Goal: Task Accomplishment & Management: Use online tool/utility

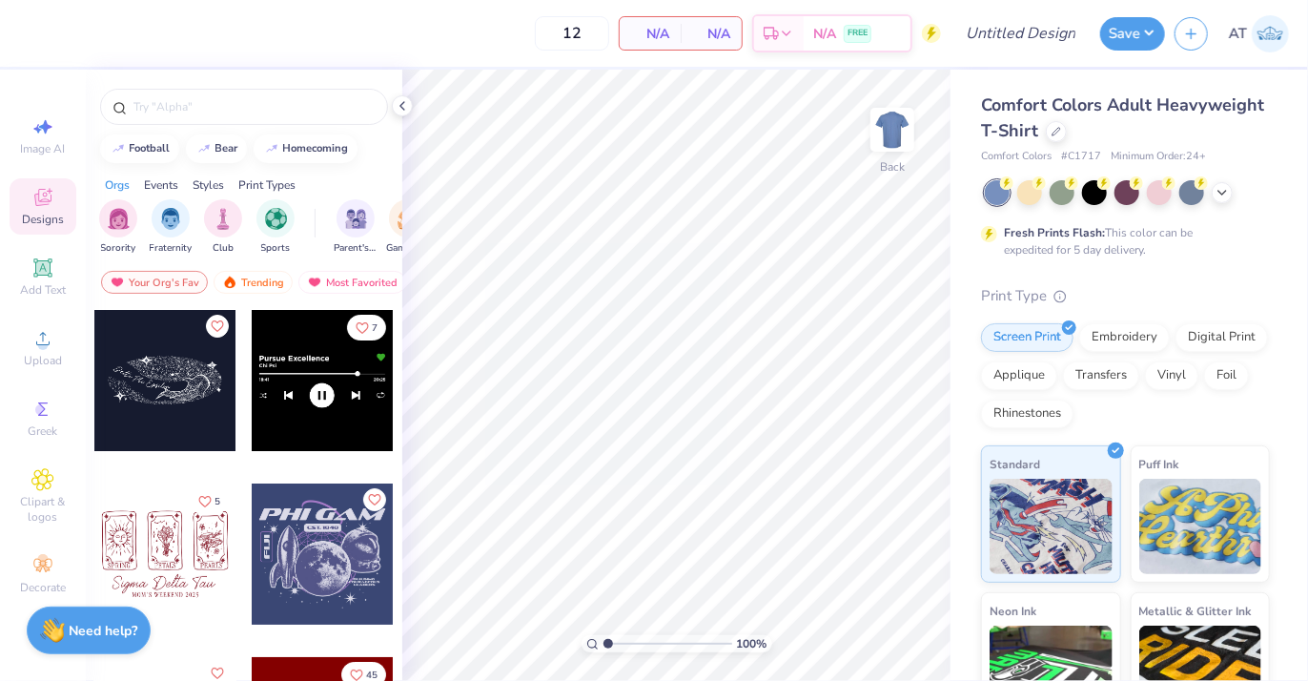
click at [214, 179] on div "Styles" at bounding box center [208, 184] width 31 height 17
click at [1246, 35] on span "AT" at bounding box center [1238, 34] width 18 height 22
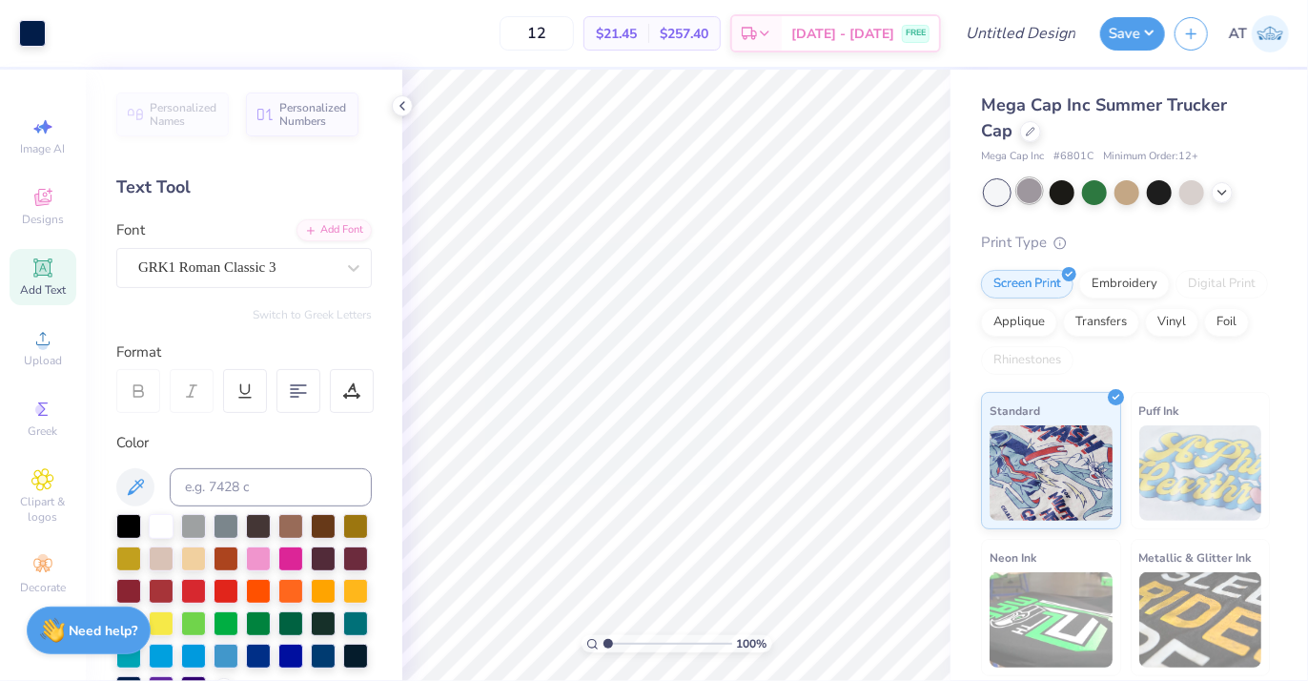
click at [1020, 194] on div at bounding box center [1029, 190] width 25 height 25
click at [1225, 194] on icon at bounding box center [1222, 190] width 15 height 15
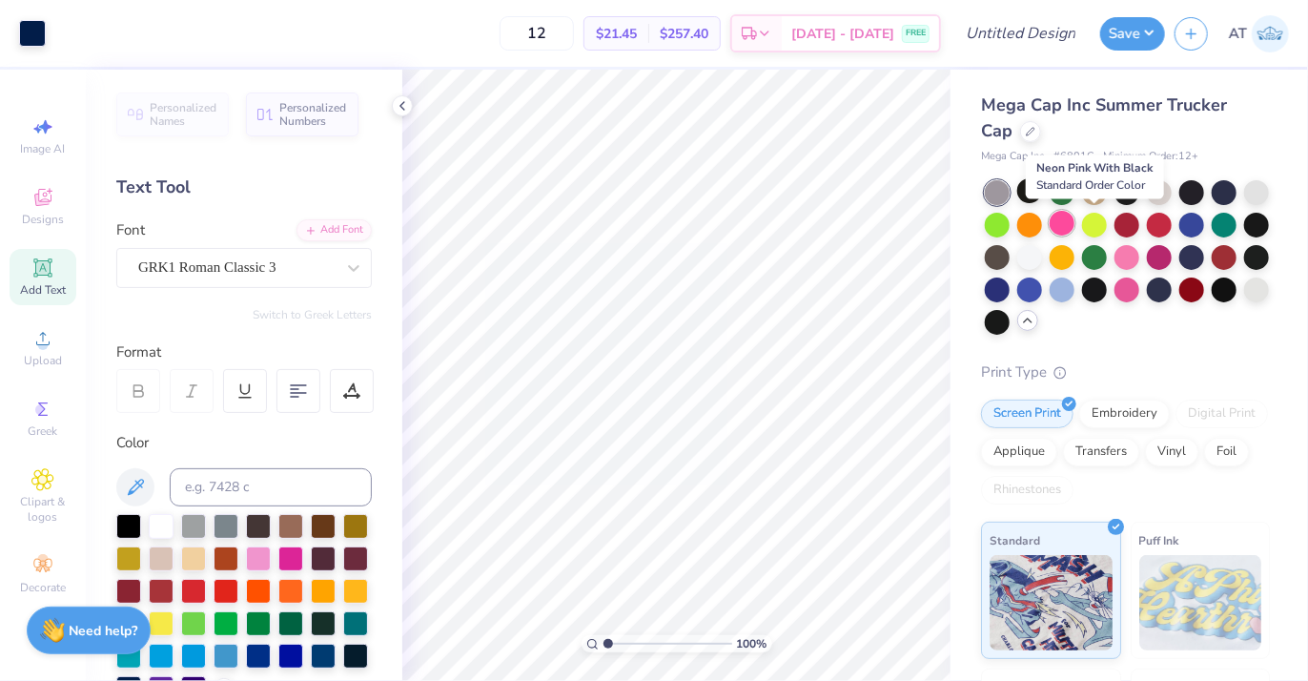
click at [1075, 227] on div at bounding box center [1062, 223] width 25 height 25
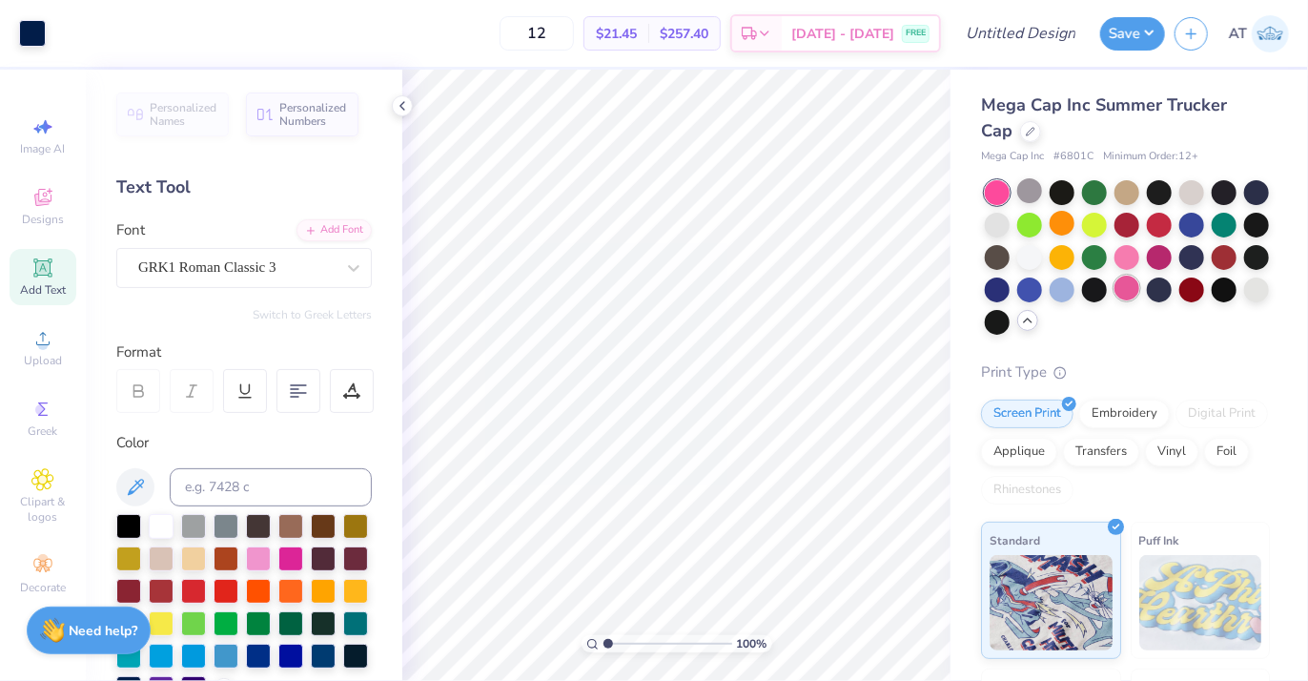
click at [1140, 287] on div at bounding box center [1127, 288] width 25 height 25
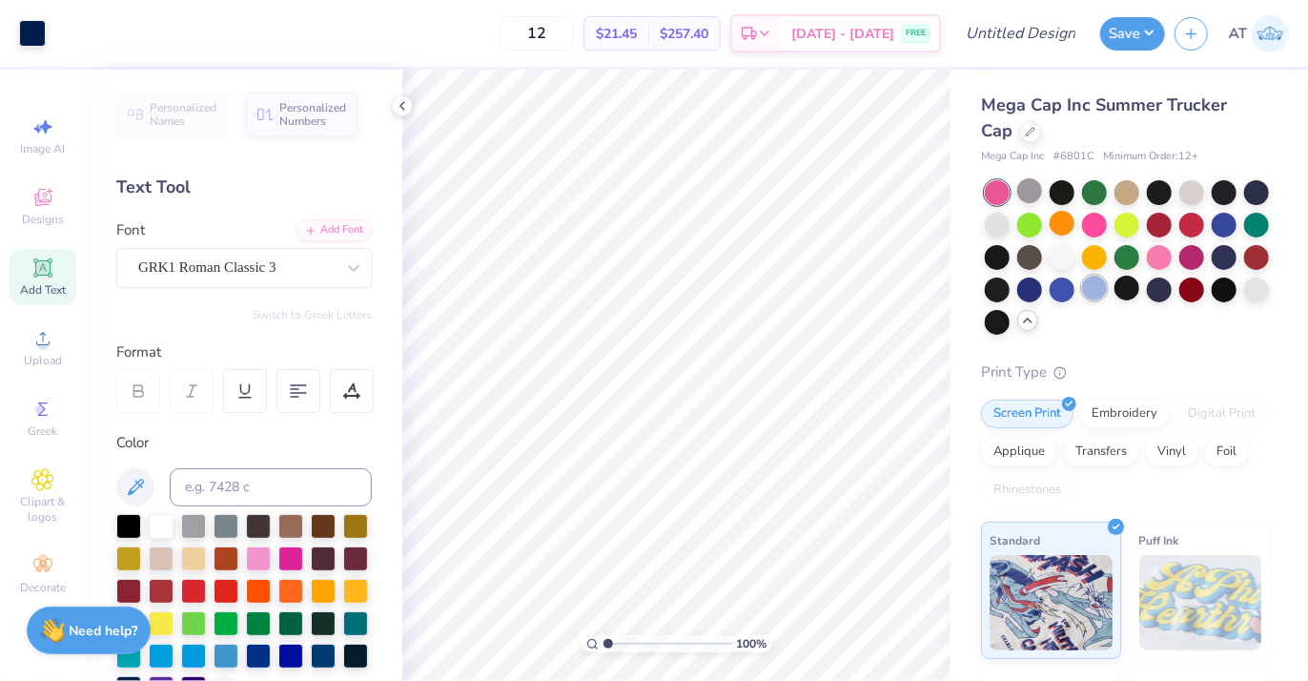
click at [1107, 289] on div at bounding box center [1094, 288] width 25 height 25
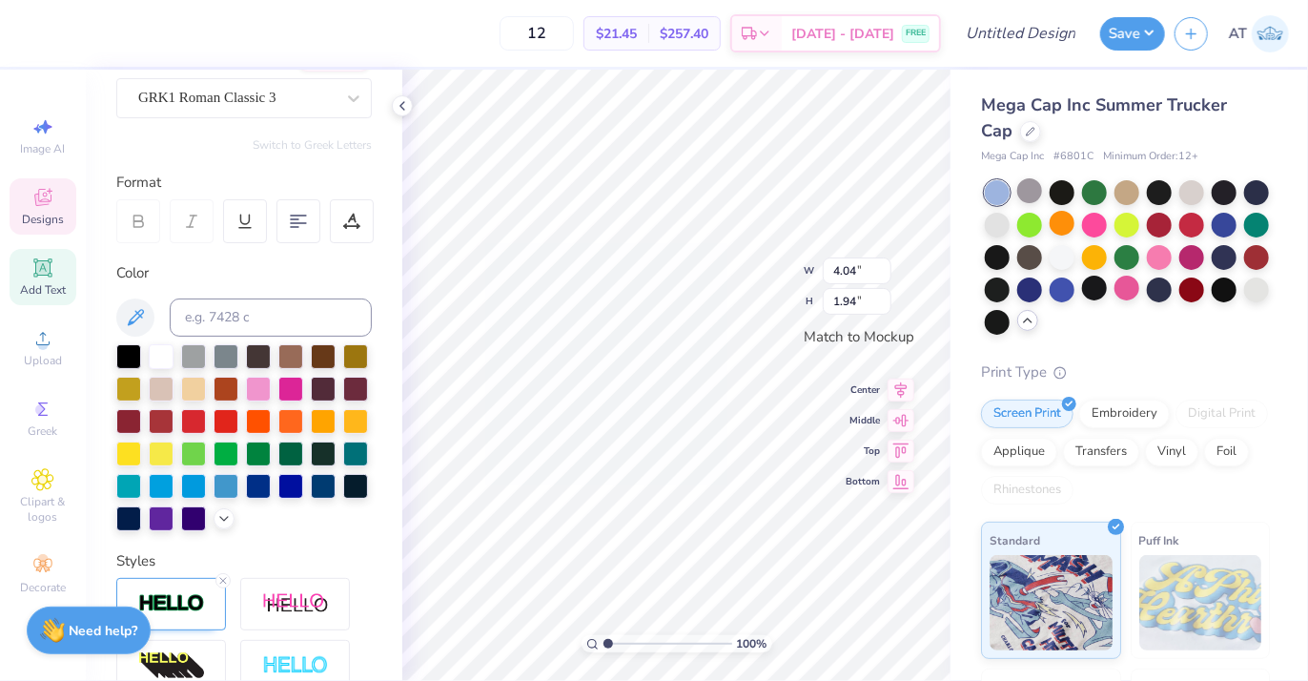
scroll to position [191, 0]
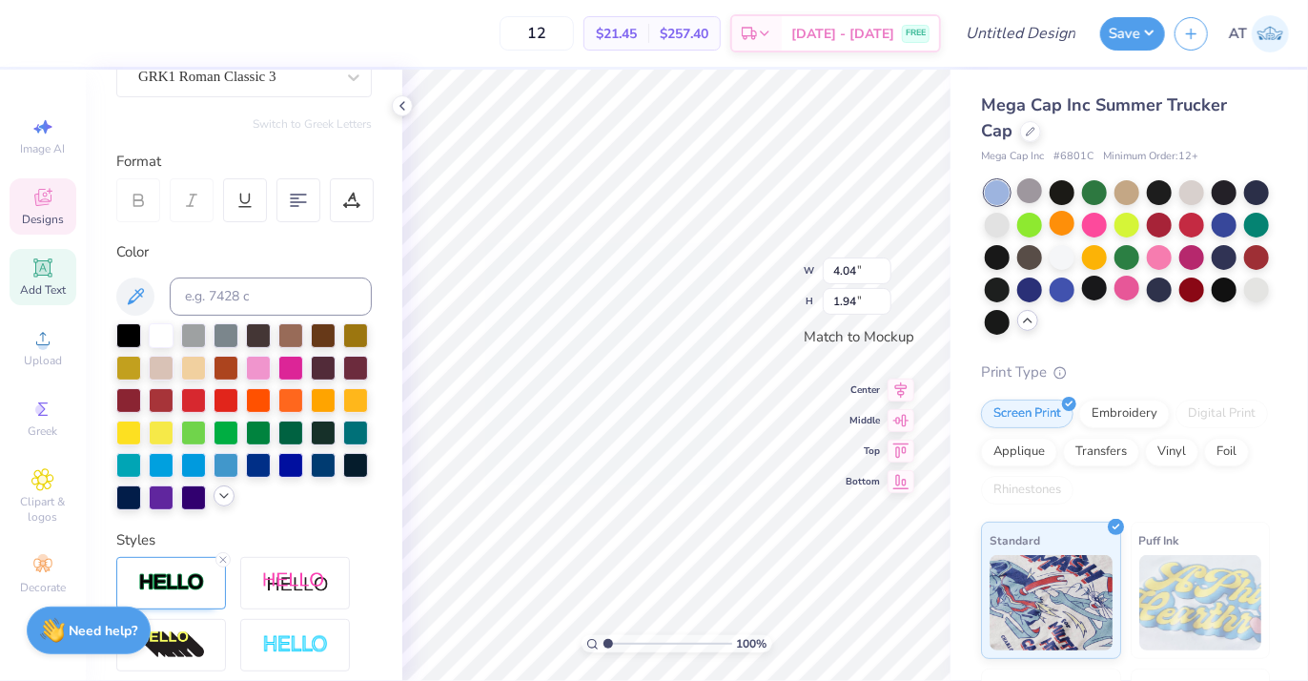
click at [216, 503] on icon at bounding box center [223, 495] width 15 height 15
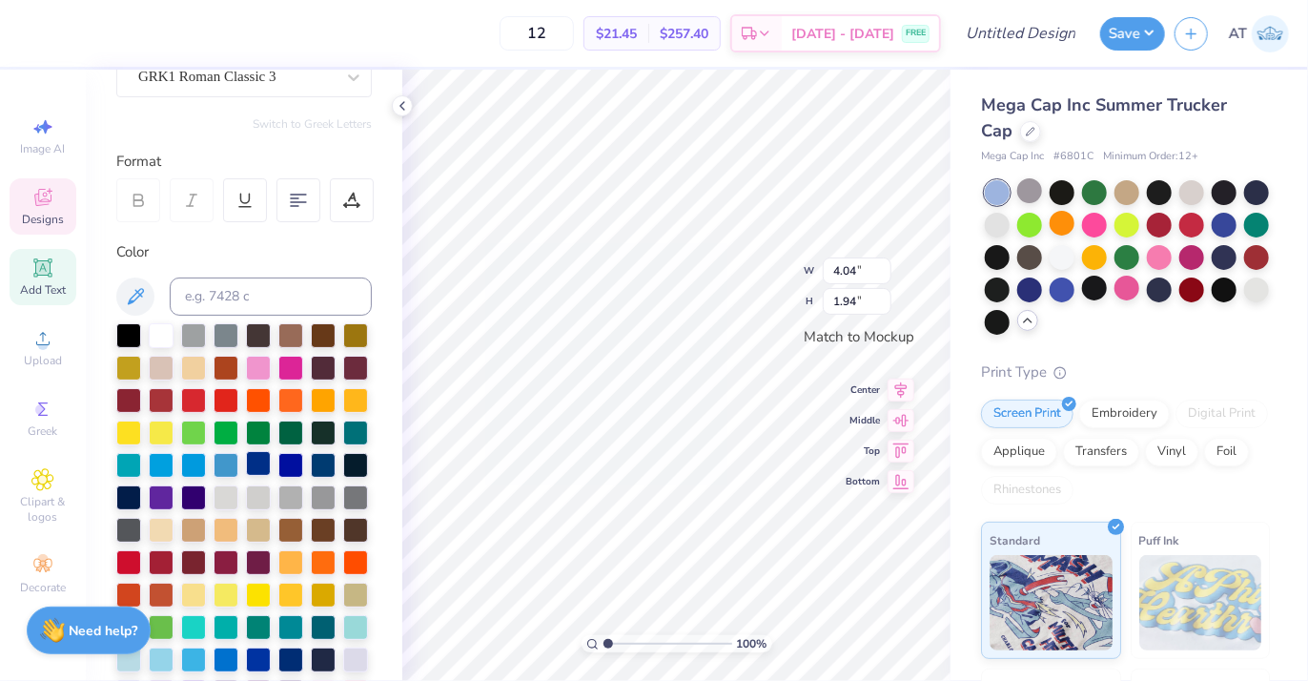
click at [246, 476] on div at bounding box center [258, 463] width 25 height 25
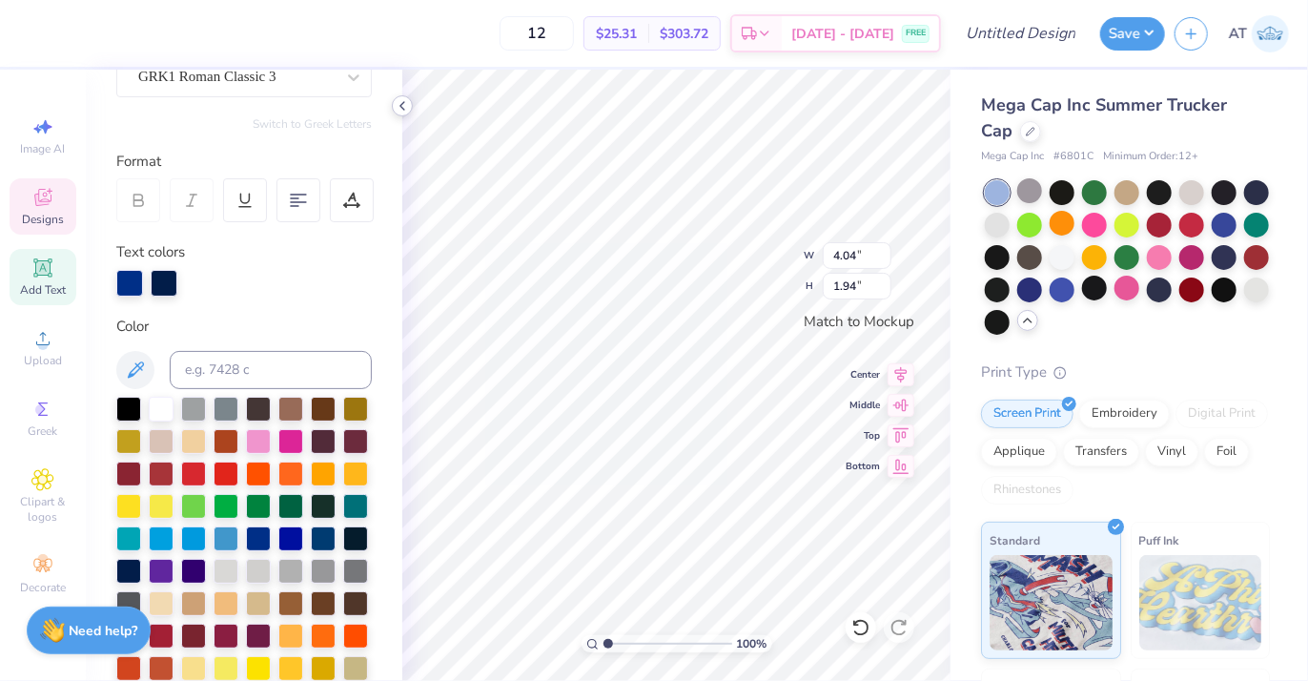
click at [401, 102] on icon at bounding box center [402, 105] width 15 height 15
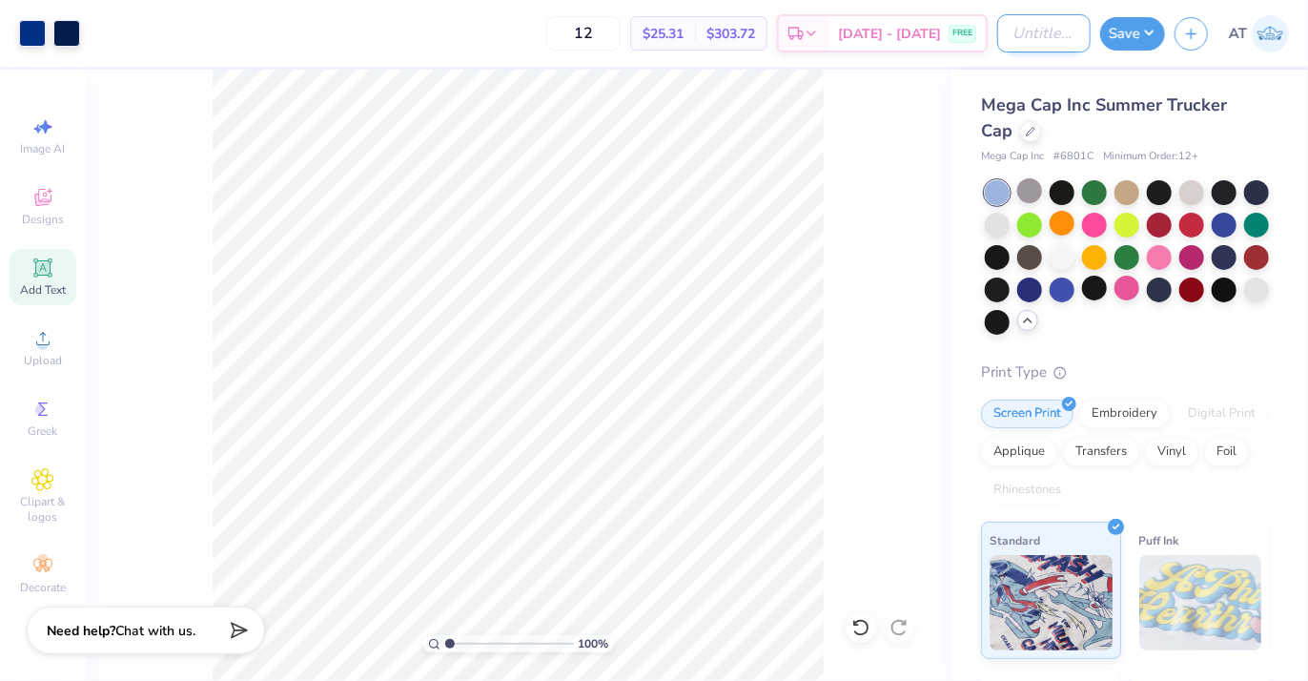
click at [1019, 28] on input "Design Title" at bounding box center [1043, 33] width 93 height 38
type input "Alpha Phi hat"
click at [1121, 26] on button "Save" at bounding box center [1132, 30] width 65 height 33
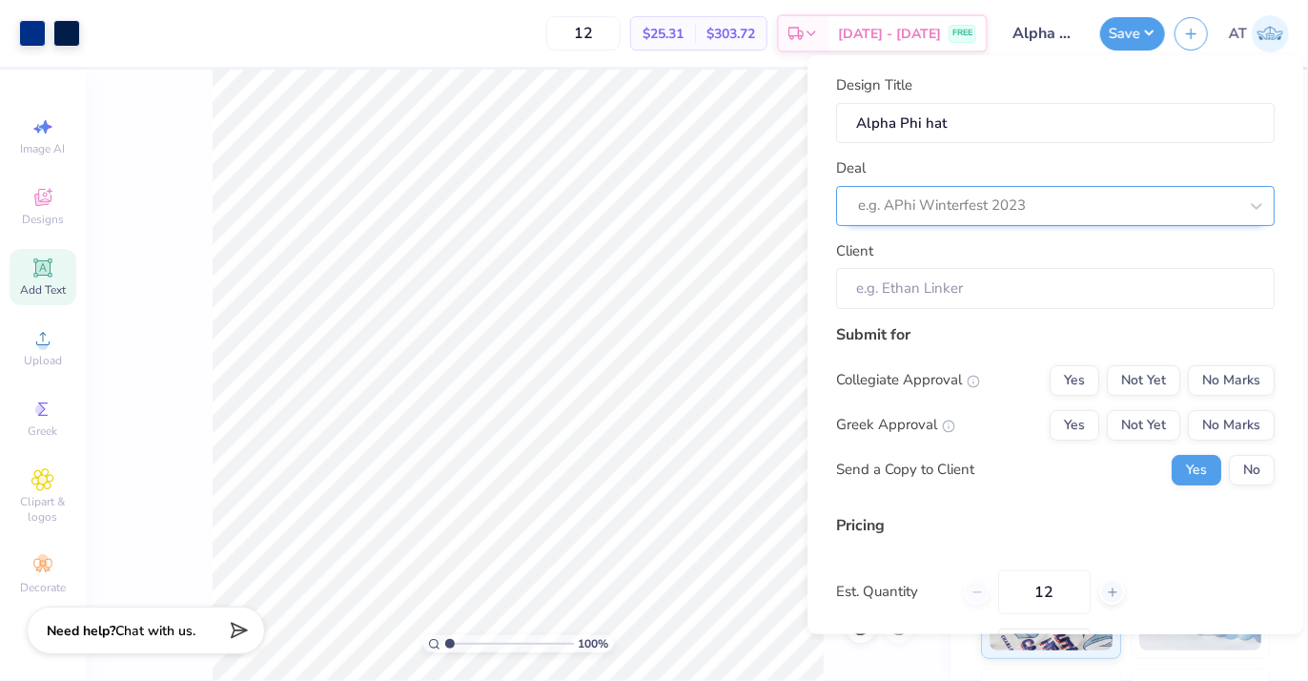
click at [1002, 201] on div at bounding box center [1048, 206] width 380 height 26
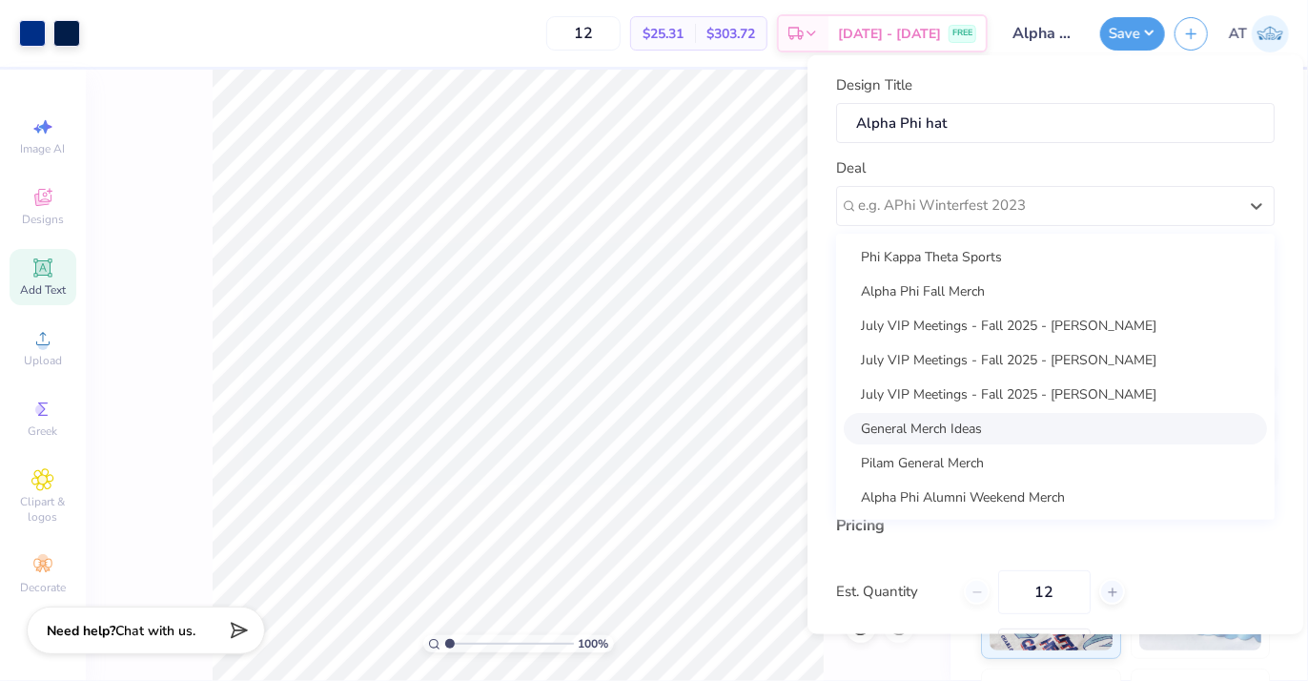
click at [963, 421] on div "General Merch Ideas" at bounding box center [1055, 427] width 423 height 31
type input "Angie Trapanotto Cm"
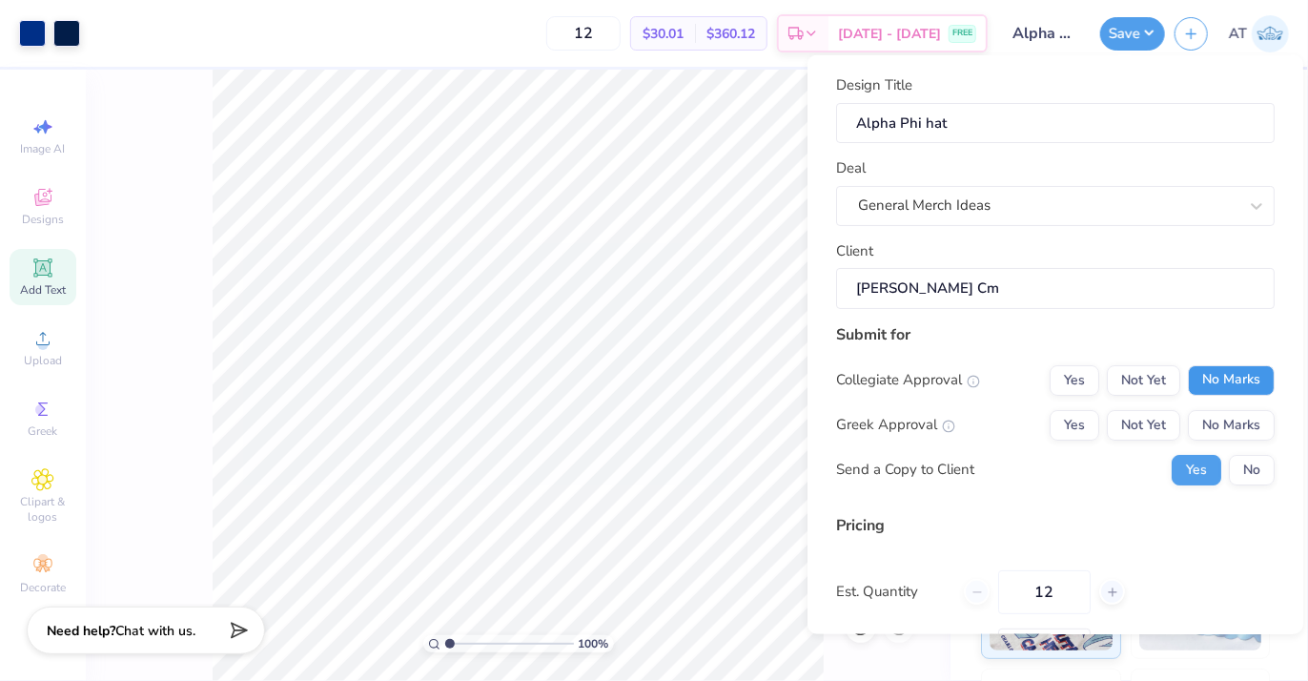
click at [1192, 373] on button "No Marks" at bounding box center [1231, 379] width 87 height 31
click at [1081, 427] on button "Yes" at bounding box center [1075, 424] width 50 height 31
type input "$30.01"
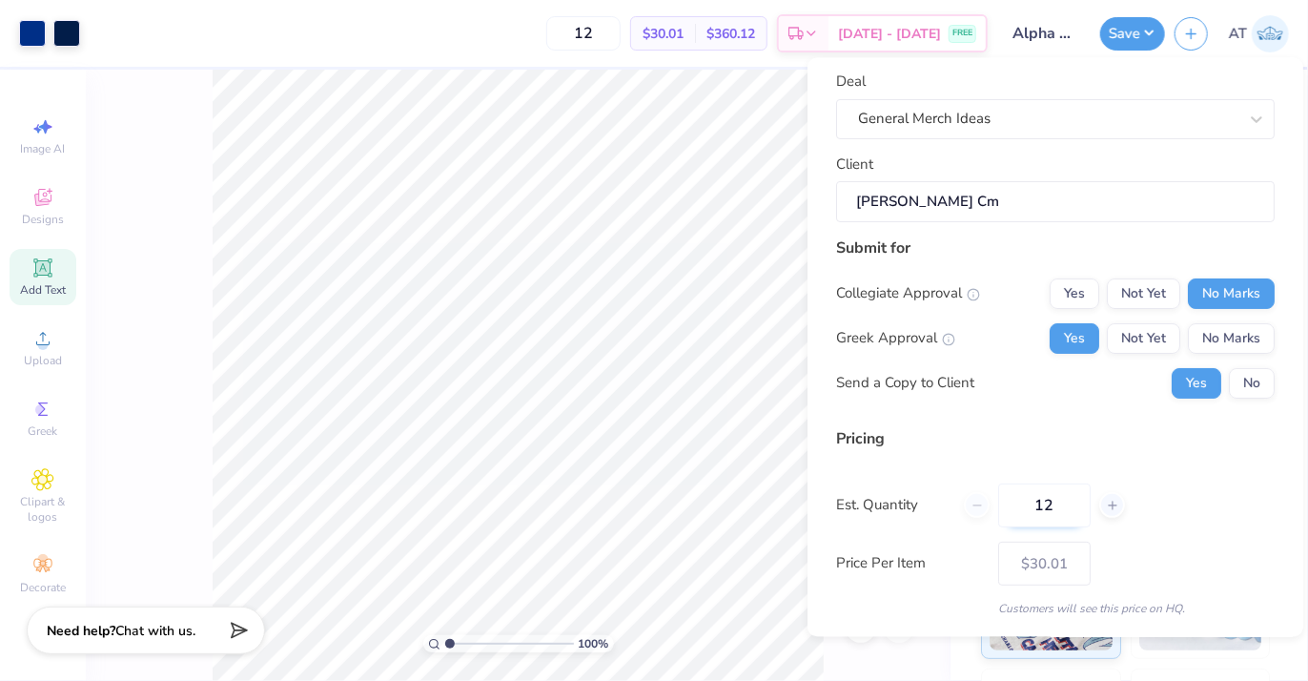
scroll to position [147, 0]
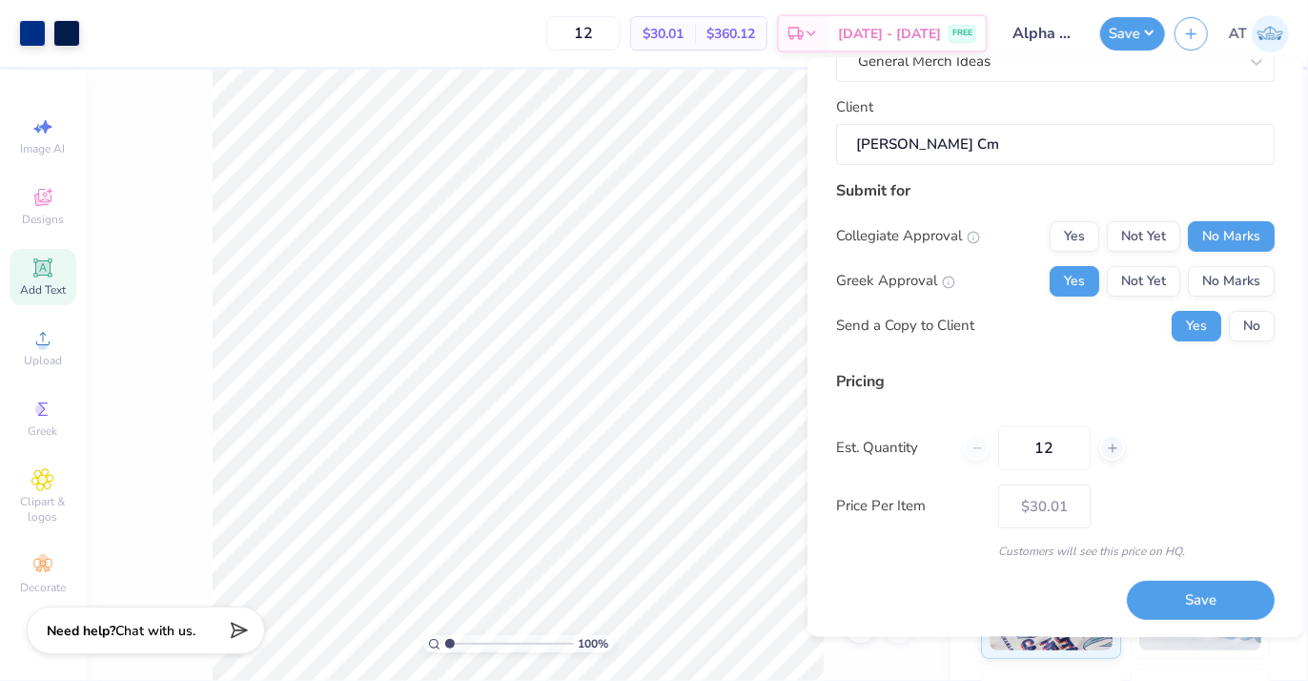
drag, startPoint x: 1056, startPoint y: 444, endPoint x: 980, endPoint y: 456, distance: 76.2
click at [982, 460] on div "12" at bounding box center [1044, 447] width 161 height 44
type input "35"
type input "$16.25"
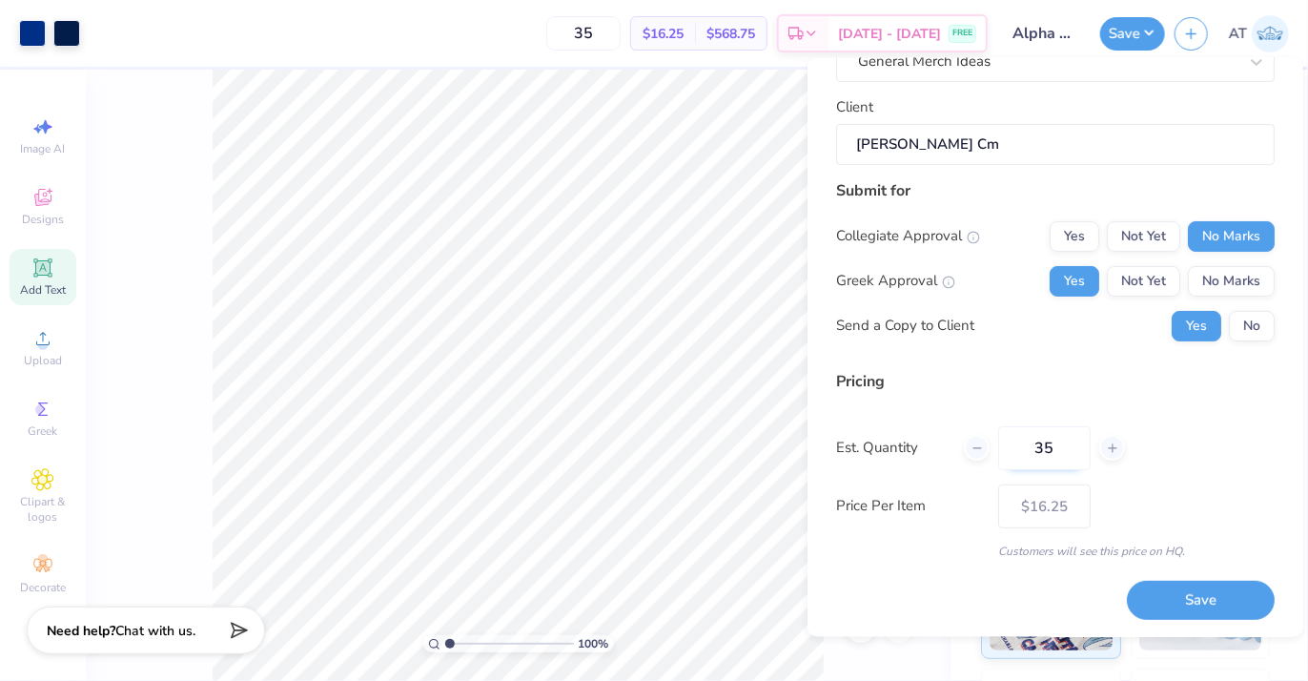
drag, startPoint x: 1063, startPoint y: 445, endPoint x: 1005, endPoint y: 449, distance: 58.3
click at [1005, 449] on input "35" at bounding box center [1044, 447] width 92 height 44
type input "35"
click at [852, 600] on div "Design Title Alpha Phi hat Deal General Merch Ideas Client Angie Trapanotto Cm …" at bounding box center [1055, 273] width 439 height 689
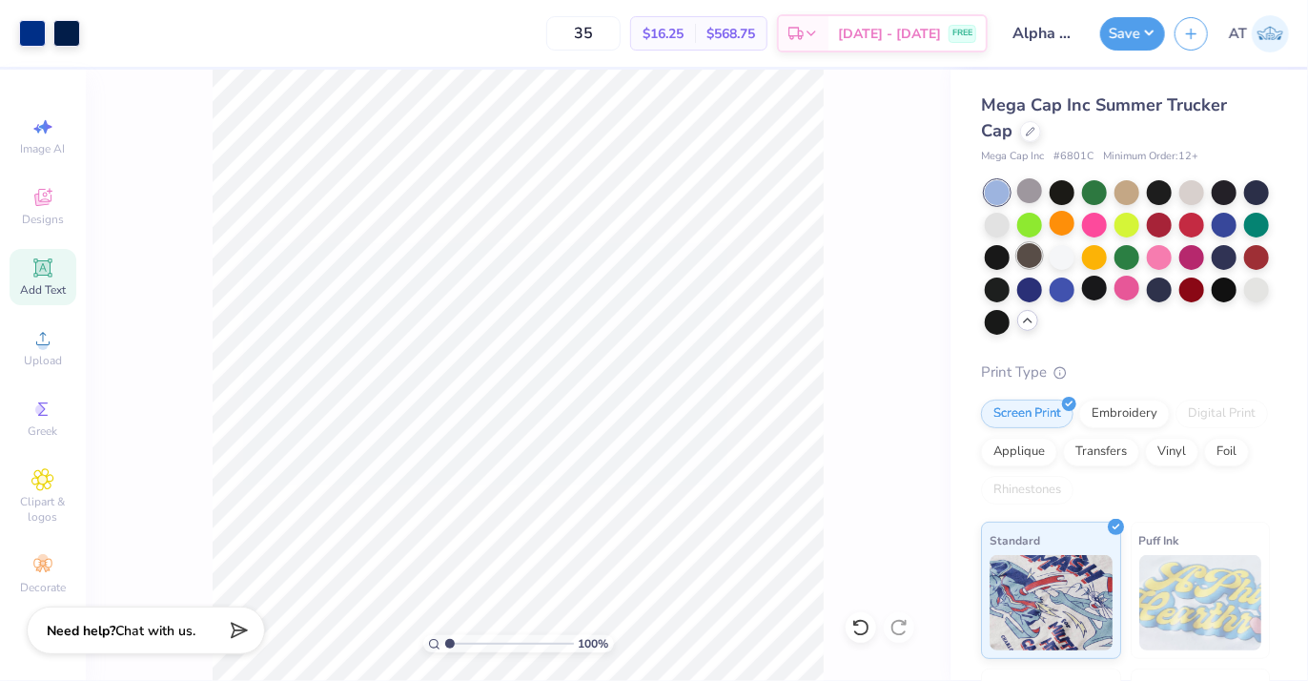
click at [1042, 254] on div at bounding box center [1029, 255] width 25 height 25
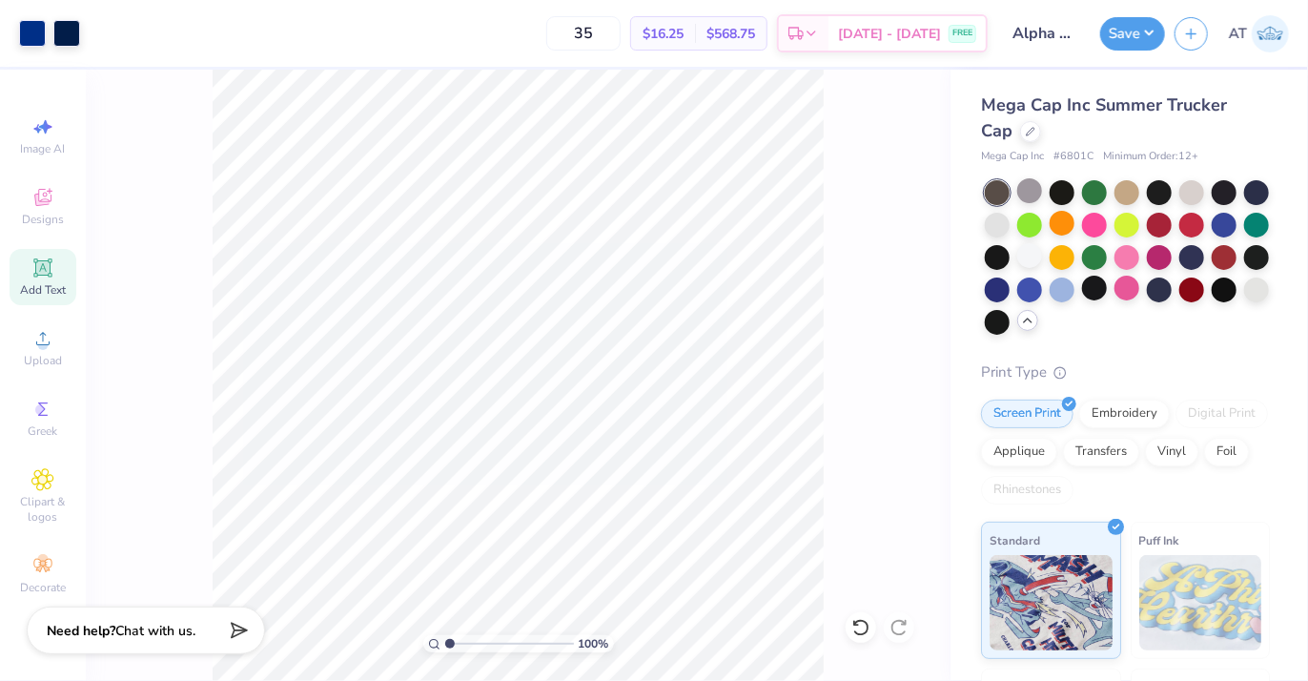
drag, startPoint x: 633, startPoint y: 26, endPoint x: 572, endPoint y: 36, distance: 61.9
click at [572, 36] on div "35 $16.25 Per Item $568.75 Total Est. Delivery Sep 9 - 12 FREE" at bounding box center [539, 33] width 898 height 67
type input "12"
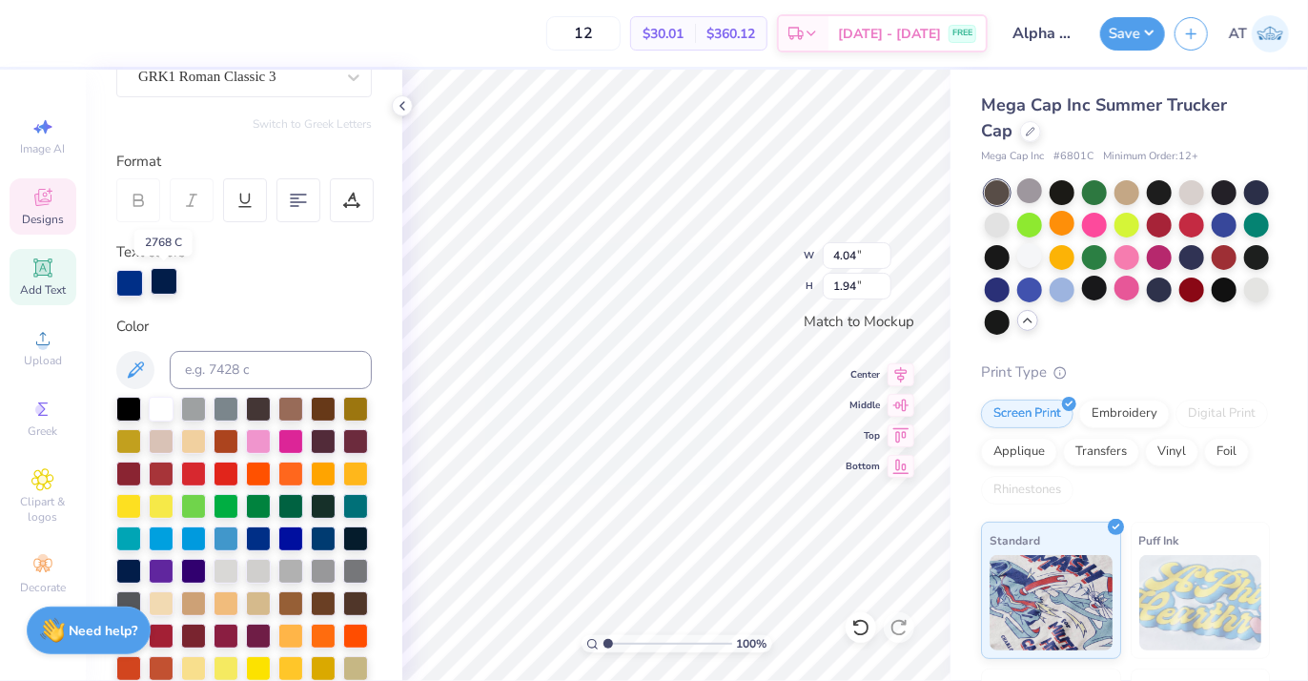
click at [169, 274] on div at bounding box center [164, 281] width 27 height 27
click at [117, 285] on div at bounding box center [129, 281] width 27 height 27
click at [129, 285] on div at bounding box center [129, 283] width 27 height 27
click at [129, 285] on div at bounding box center [129, 281] width 27 height 27
click at [229, 370] on input at bounding box center [271, 370] width 202 height 38
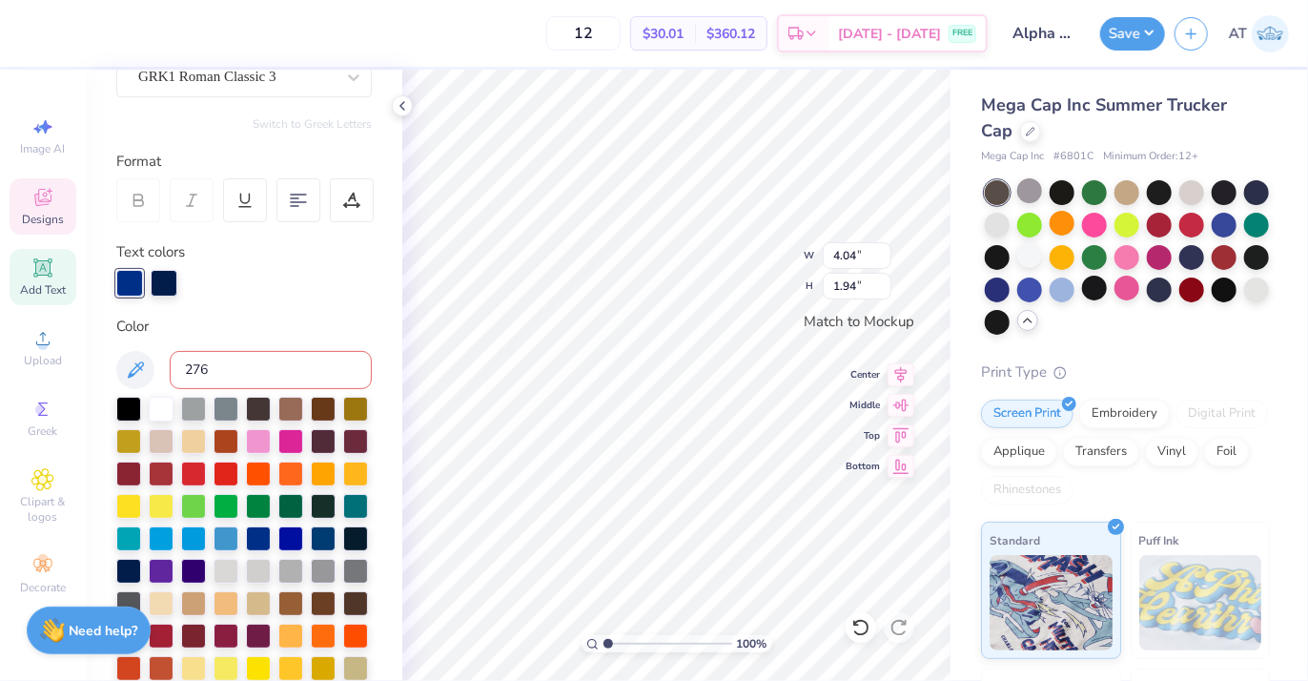
type input "2768"
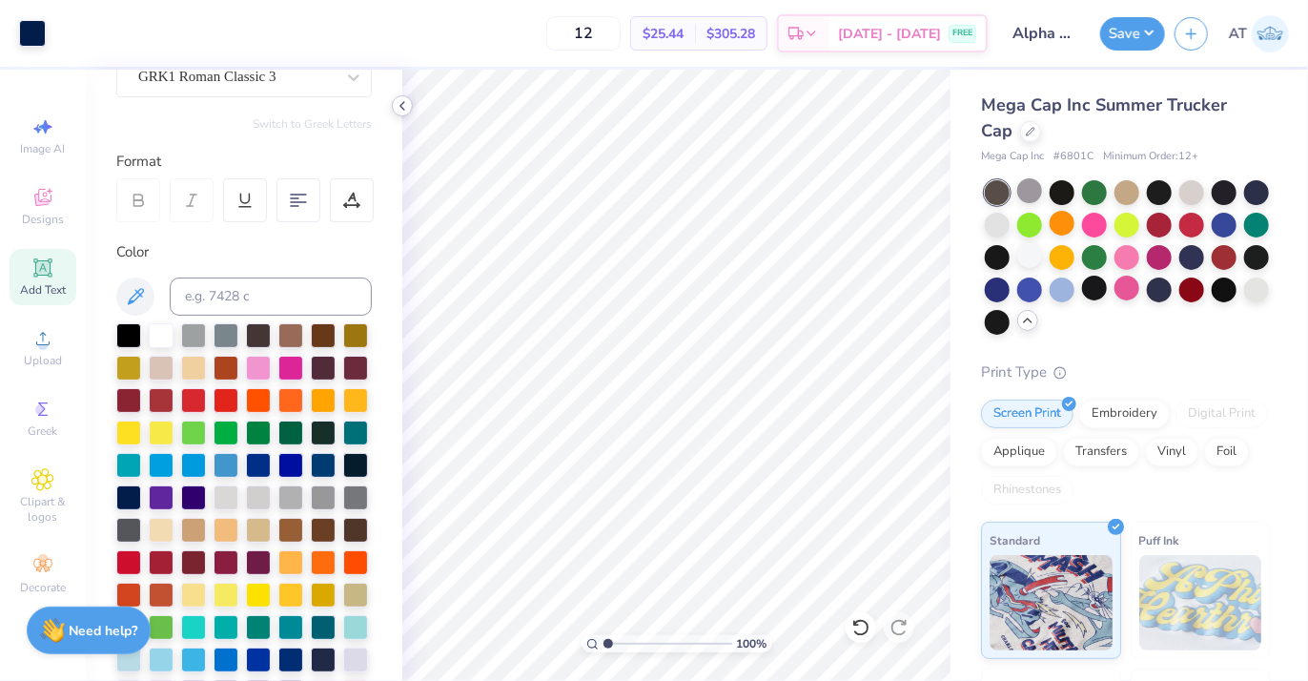
click at [400, 104] on icon at bounding box center [402, 105] width 15 height 15
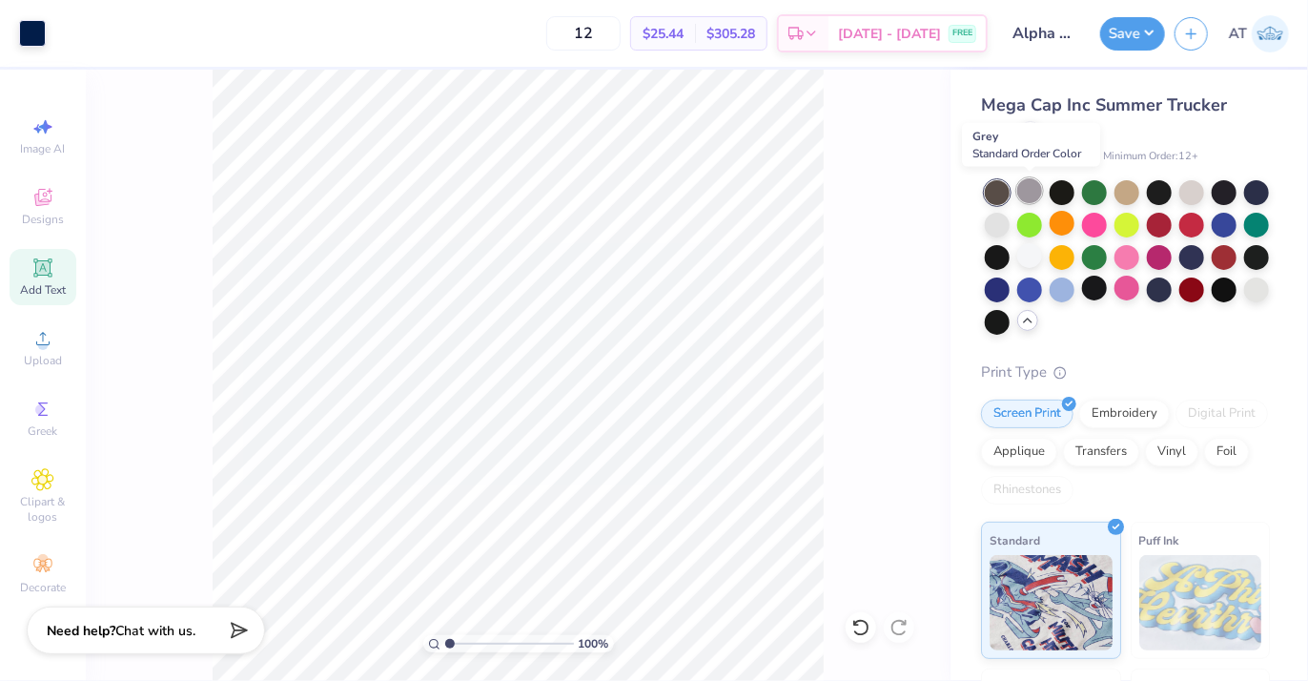
click at [1028, 191] on div at bounding box center [1029, 190] width 25 height 25
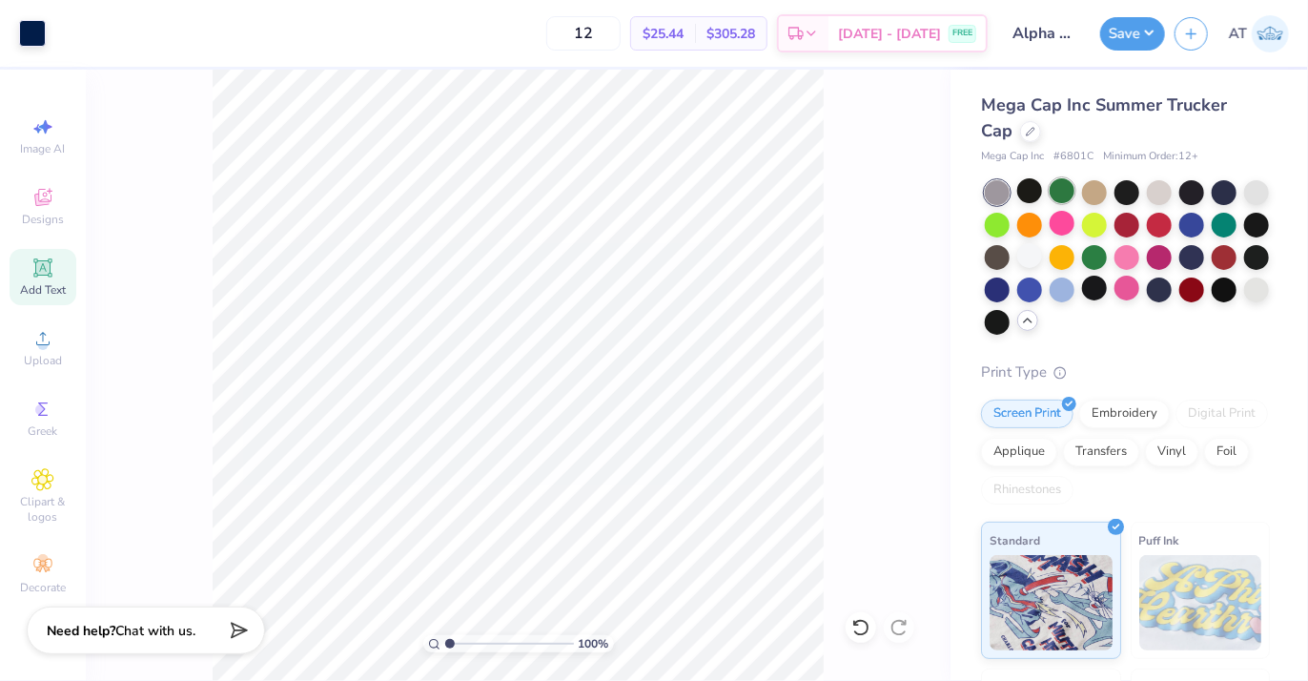
click at [1054, 194] on div at bounding box center [1062, 190] width 25 height 25
click at [1101, 193] on div at bounding box center [1094, 190] width 25 height 25
click at [1132, 187] on div at bounding box center [1127, 190] width 25 height 25
click at [1167, 186] on div at bounding box center [1159, 190] width 25 height 25
click at [1190, 184] on div at bounding box center [1192, 190] width 25 height 25
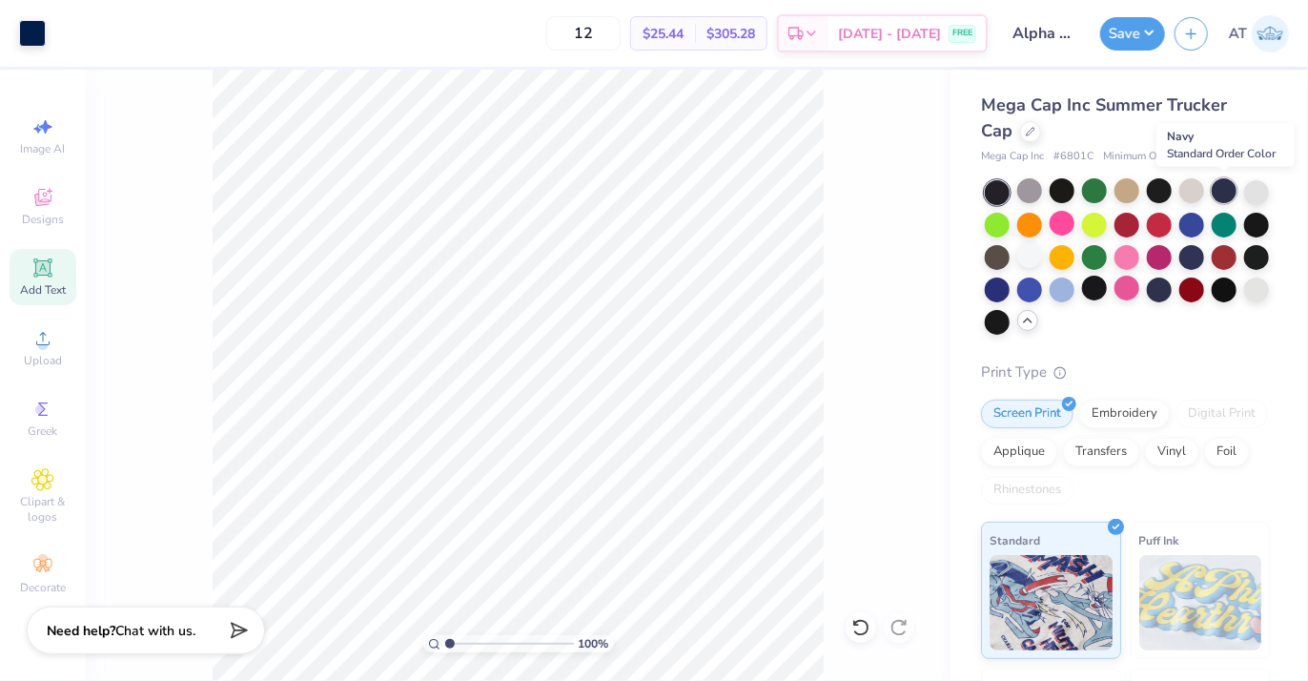
click at [1236, 184] on div at bounding box center [1224, 190] width 25 height 25
click at [1204, 213] on div at bounding box center [1192, 223] width 25 height 25
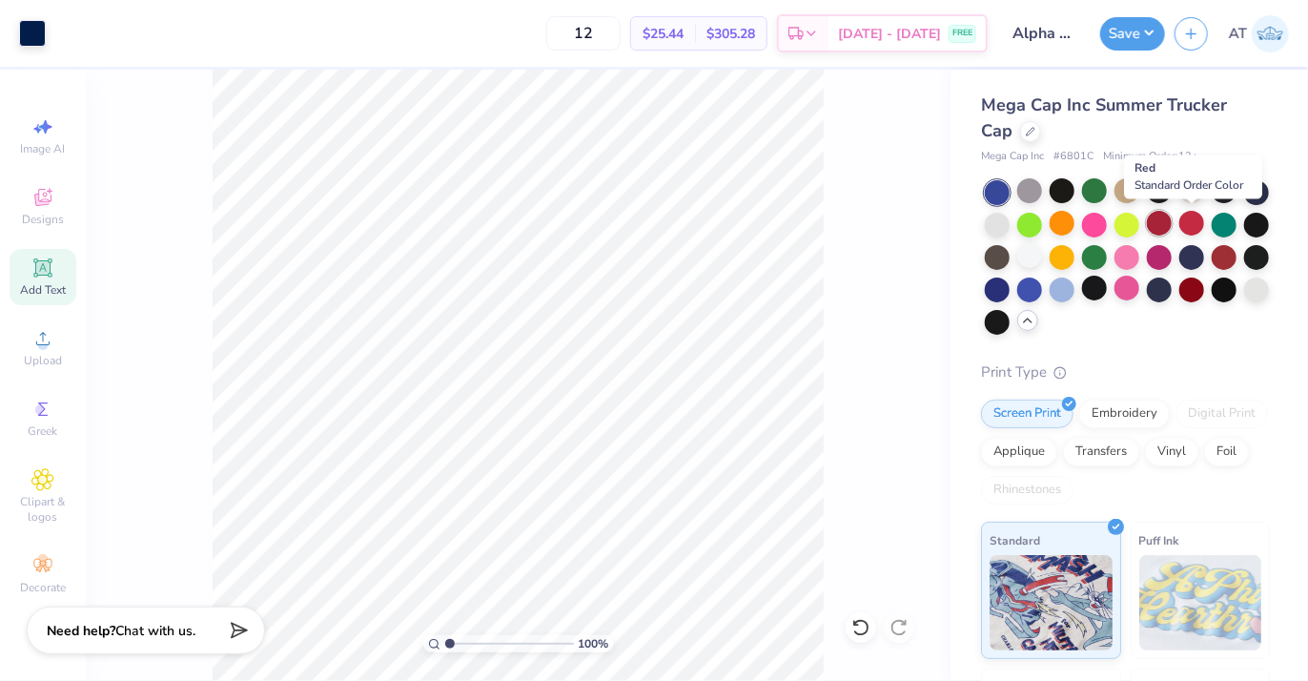
click at [1172, 222] on div at bounding box center [1159, 223] width 25 height 25
click at [1140, 228] on div at bounding box center [1127, 223] width 25 height 25
click at [1107, 227] on div at bounding box center [1094, 223] width 25 height 25
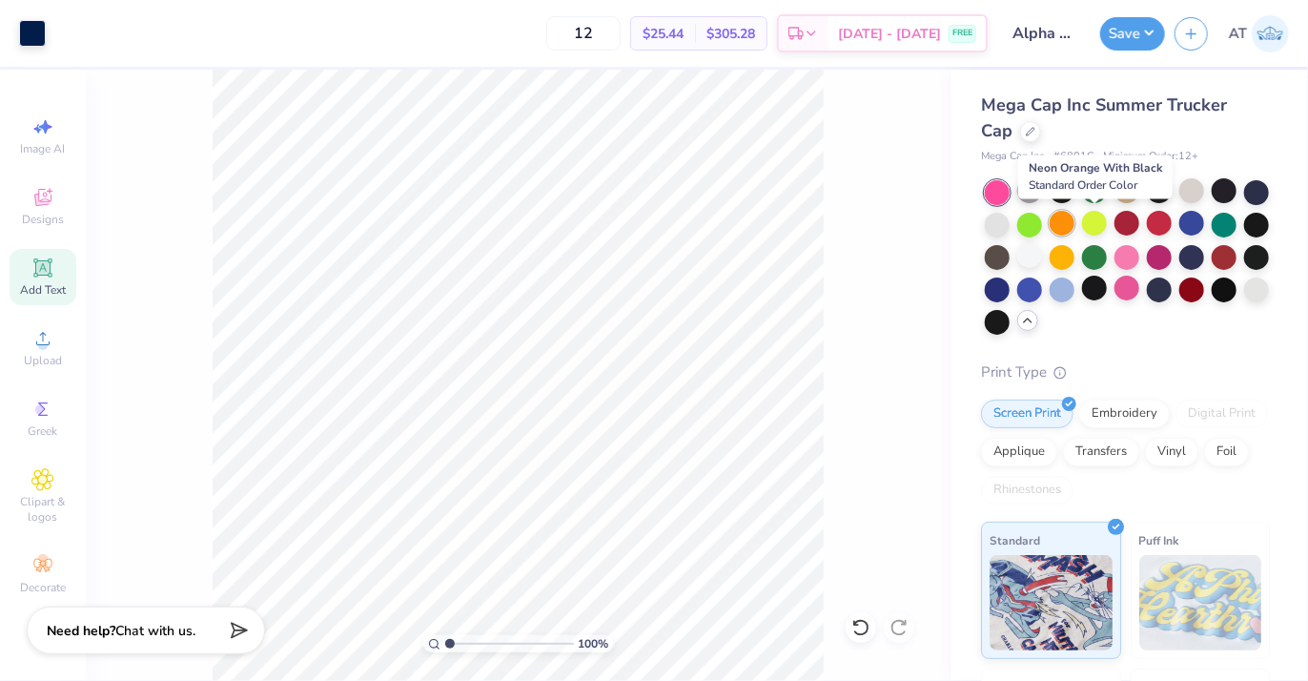
click at [1075, 228] on div at bounding box center [1062, 223] width 25 height 25
click at [1042, 227] on div at bounding box center [1029, 223] width 25 height 25
click at [1010, 227] on div at bounding box center [997, 223] width 25 height 25
click at [1244, 203] on div at bounding box center [1256, 190] width 25 height 25
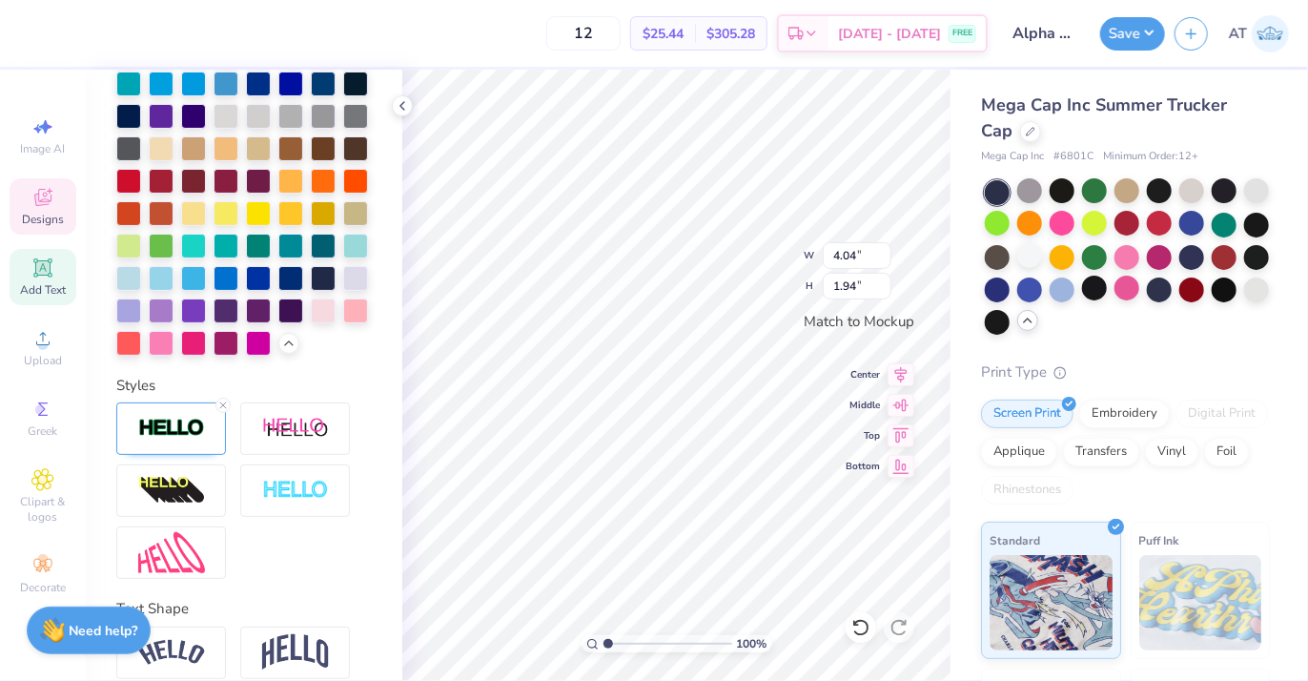
scroll to position [0, 0]
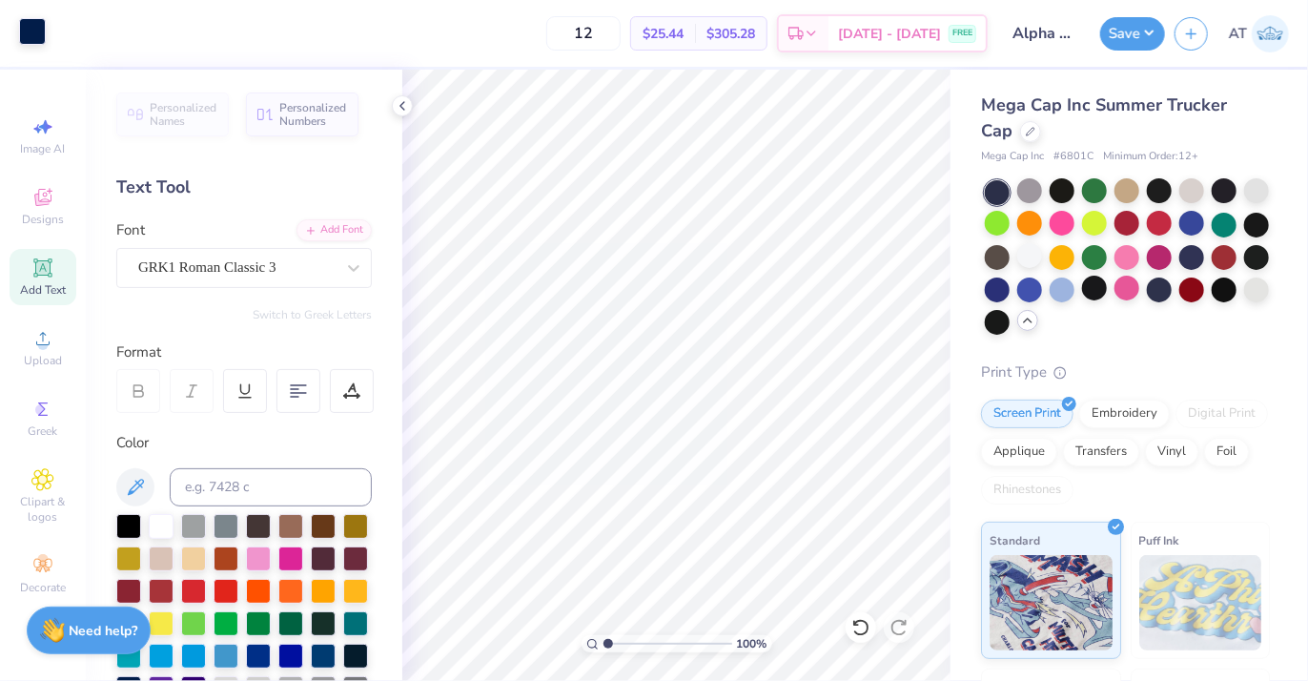
click at [26, 23] on div at bounding box center [32, 31] width 27 height 27
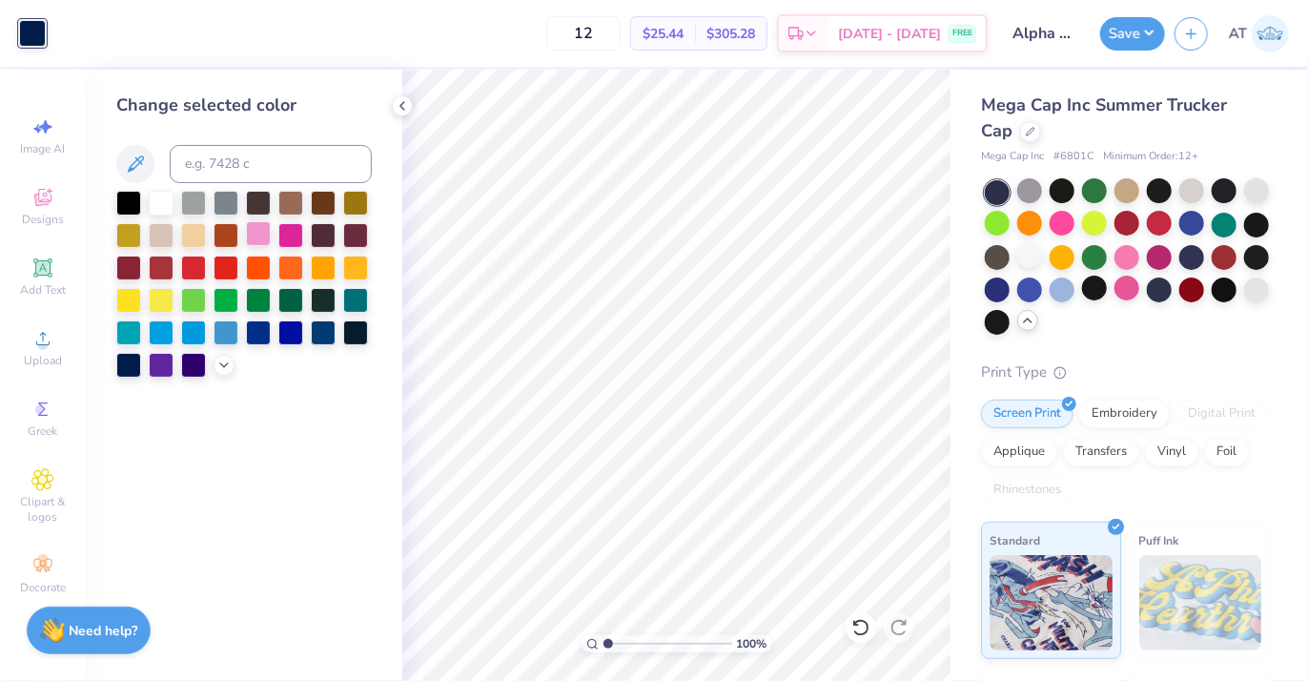
click at [261, 234] on div at bounding box center [258, 233] width 25 height 25
click at [162, 202] on div at bounding box center [161, 201] width 25 height 25
click at [1140, 286] on div at bounding box center [1127, 288] width 25 height 25
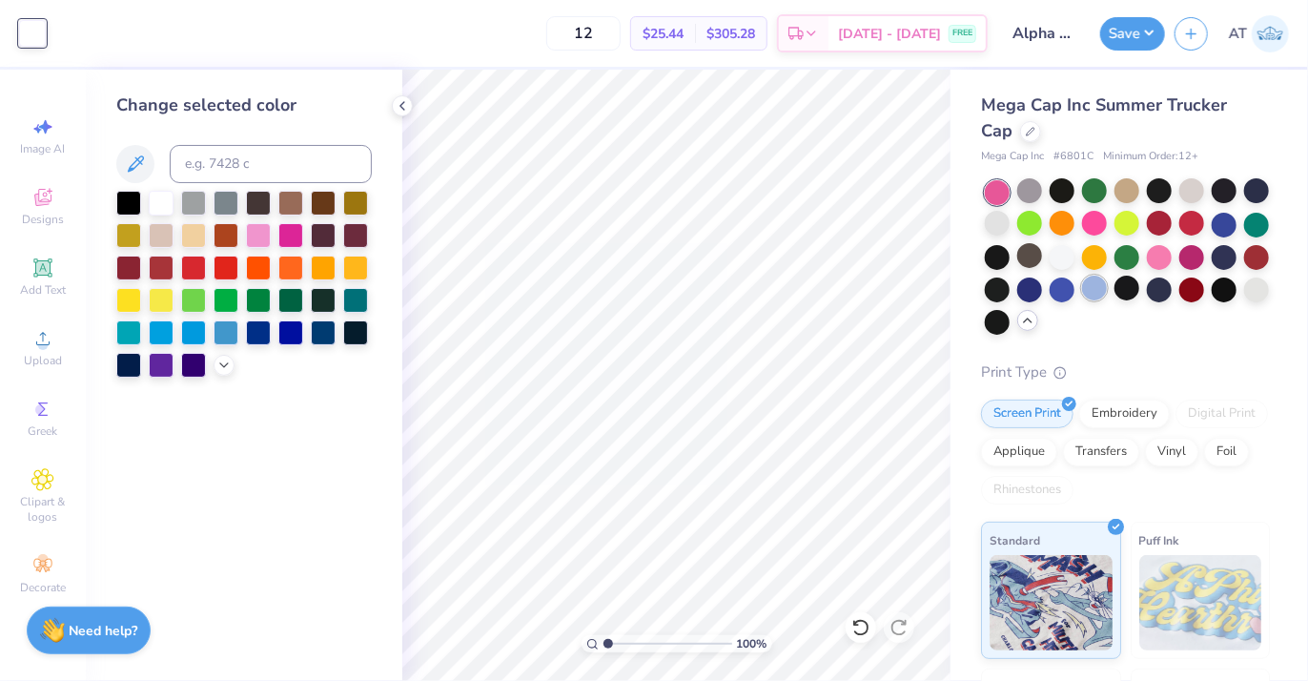
click at [1107, 287] on div at bounding box center [1094, 288] width 25 height 25
click at [295, 334] on div at bounding box center [290, 330] width 25 height 25
click at [259, 332] on div at bounding box center [258, 330] width 25 height 25
click at [194, 361] on div at bounding box center [193, 363] width 25 height 25
click at [216, 332] on div at bounding box center [226, 330] width 25 height 25
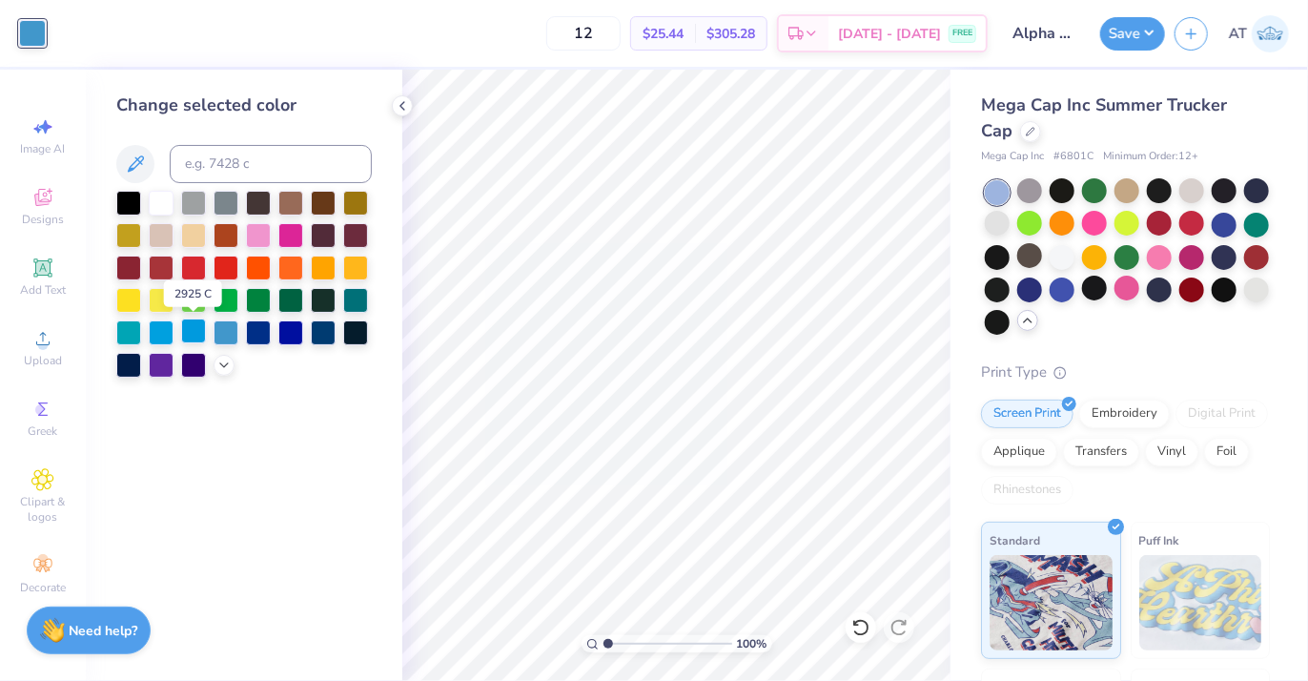
click at [192, 336] on div at bounding box center [193, 330] width 25 height 25
click at [164, 331] on div at bounding box center [161, 330] width 25 height 25
click at [225, 367] on icon at bounding box center [223, 363] width 15 height 15
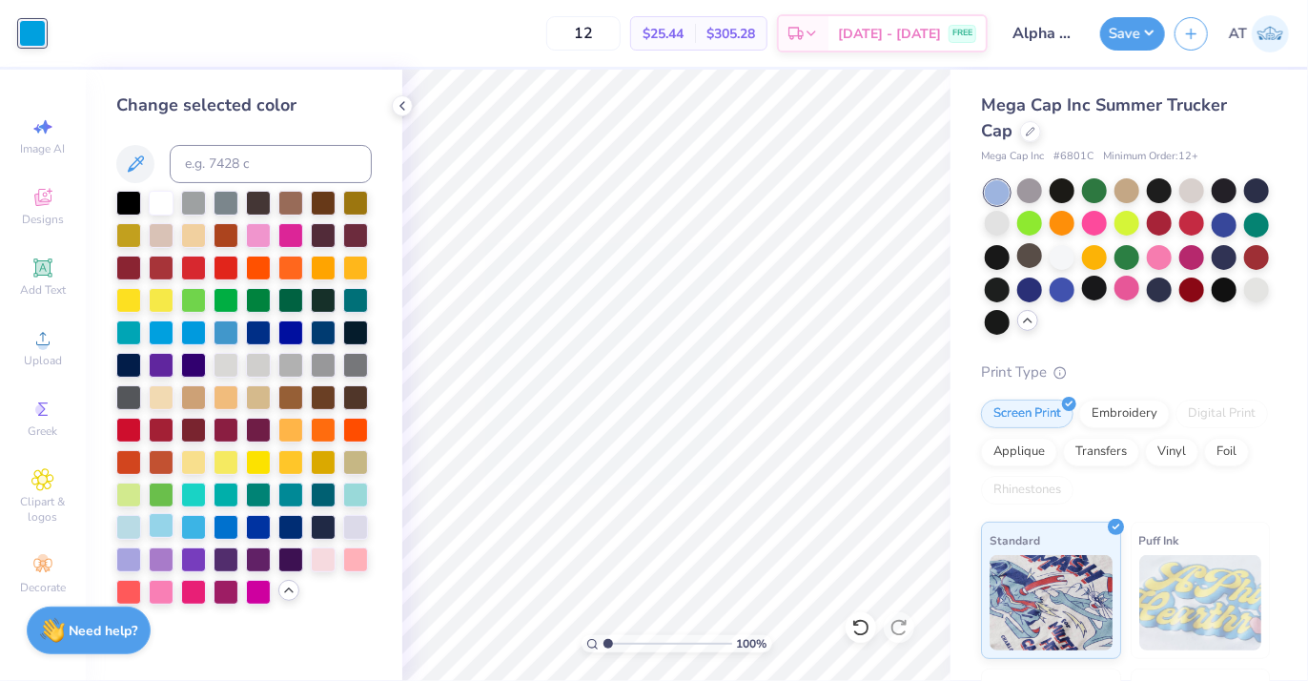
click at [168, 528] on div at bounding box center [161, 525] width 25 height 25
click at [134, 528] on div at bounding box center [128, 525] width 25 height 25
click at [320, 530] on div at bounding box center [323, 525] width 25 height 25
click at [297, 527] on div at bounding box center [290, 525] width 25 height 25
click at [255, 521] on div at bounding box center [258, 525] width 25 height 25
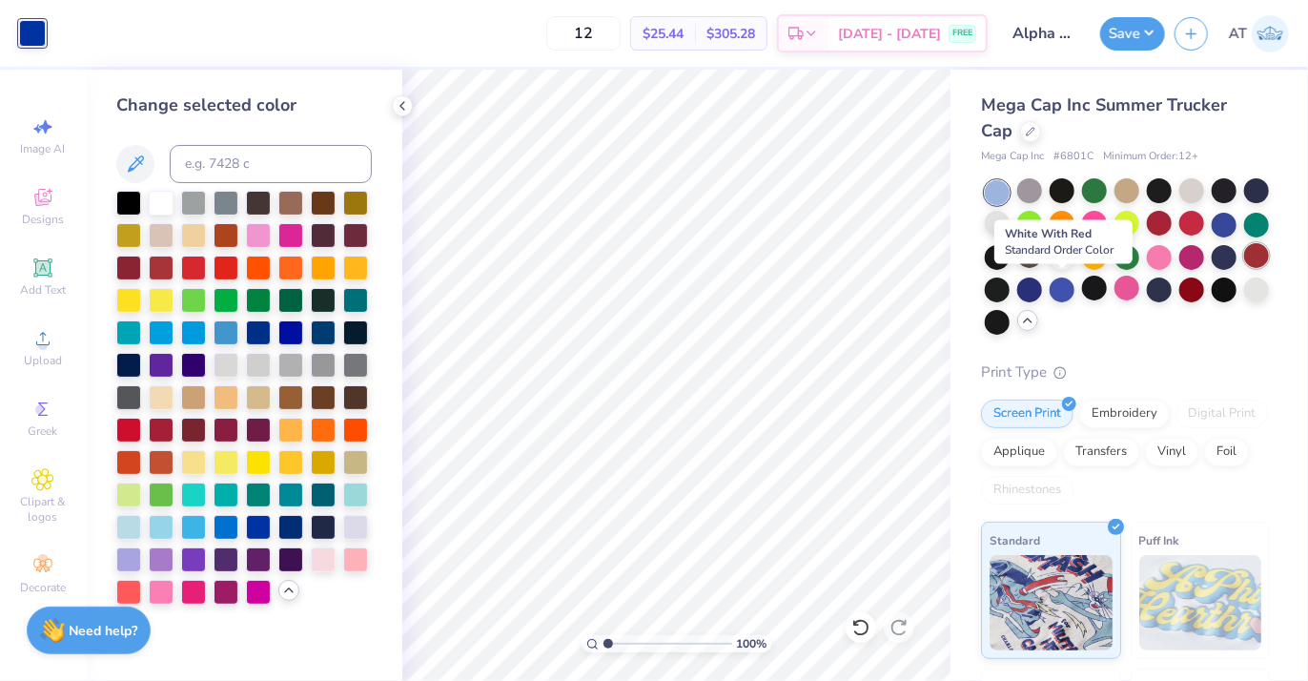
click at [1244, 268] on div at bounding box center [1256, 255] width 25 height 25
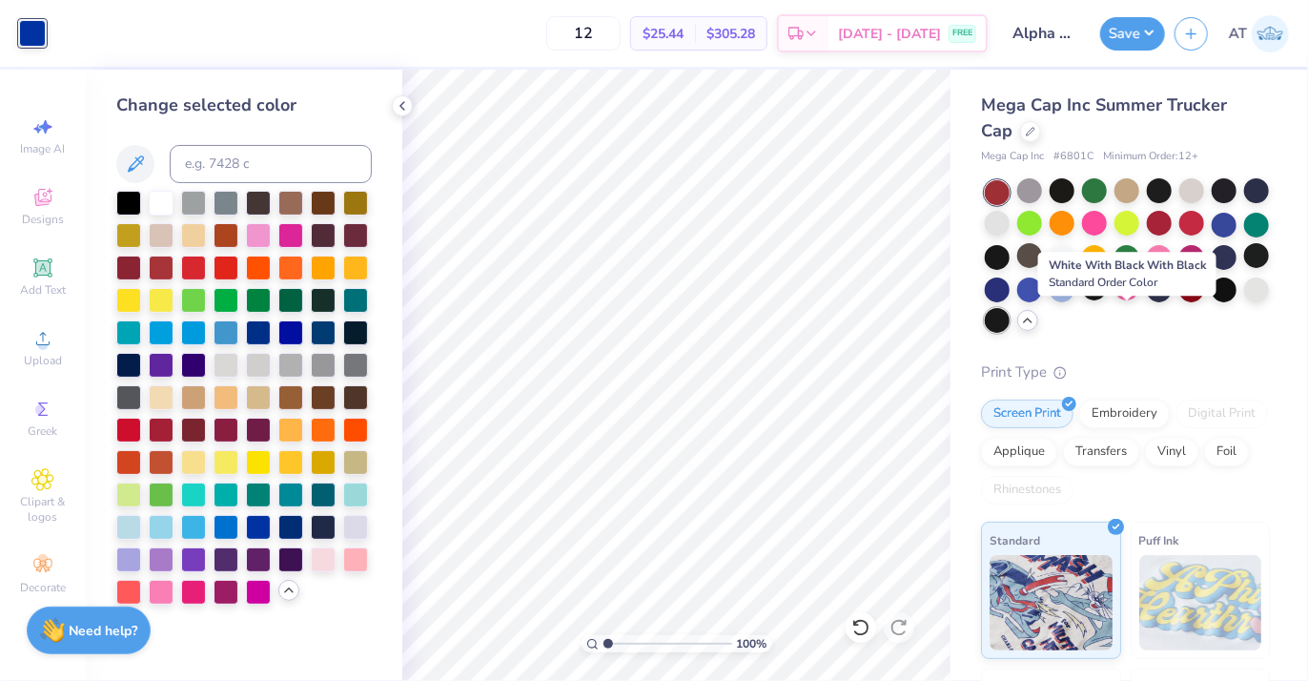
click at [1010, 316] on div at bounding box center [997, 320] width 25 height 25
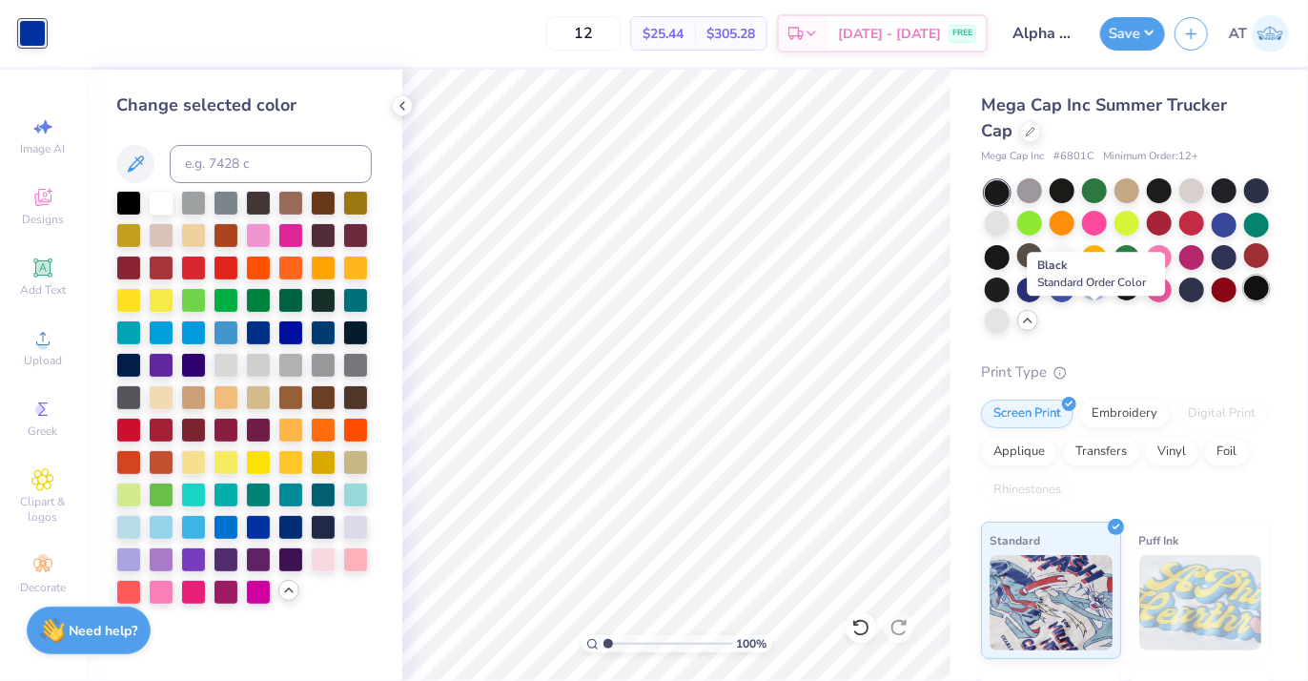
click at [1244, 300] on div at bounding box center [1256, 288] width 25 height 25
click at [1212, 300] on div at bounding box center [1224, 288] width 25 height 25
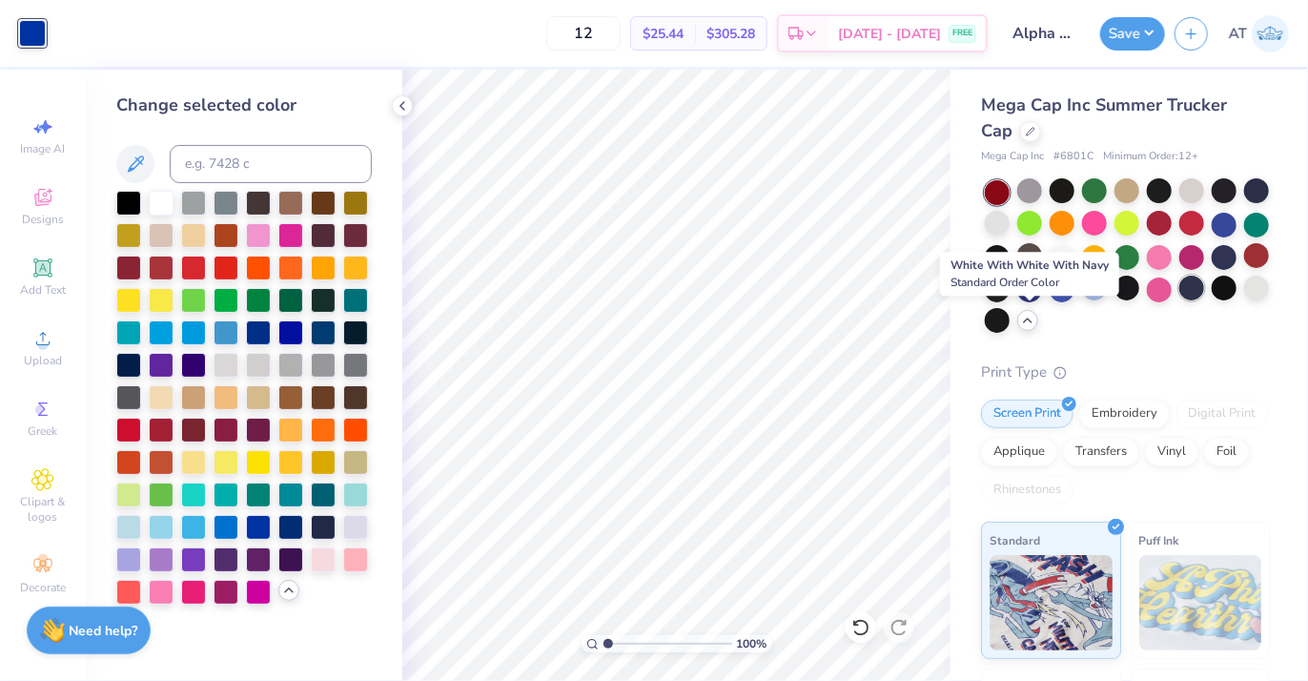
click at [1180, 300] on div at bounding box center [1192, 288] width 25 height 25
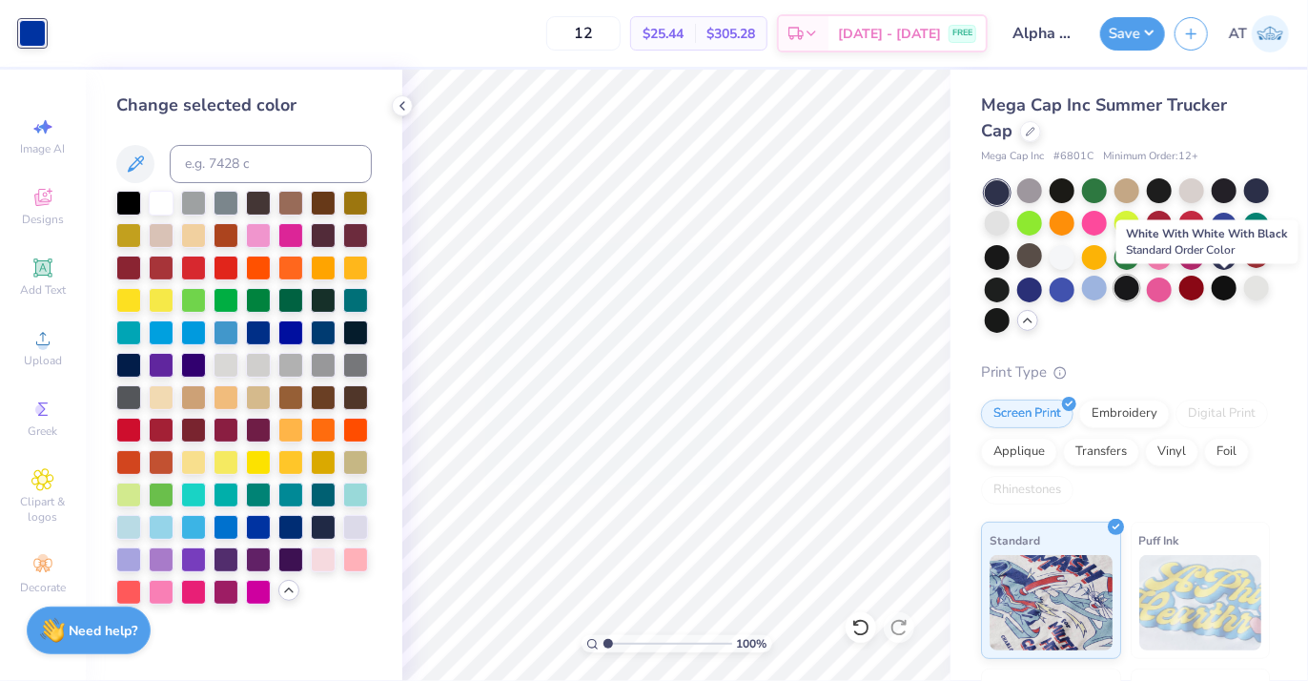
click at [1140, 293] on div at bounding box center [1127, 288] width 25 height 25
click at [1107, 292] on div at bounding box center [1094, 288] width 25 height 25
click at [1075, 289] on div at bounding box center [1062, 288] width 25 height 25
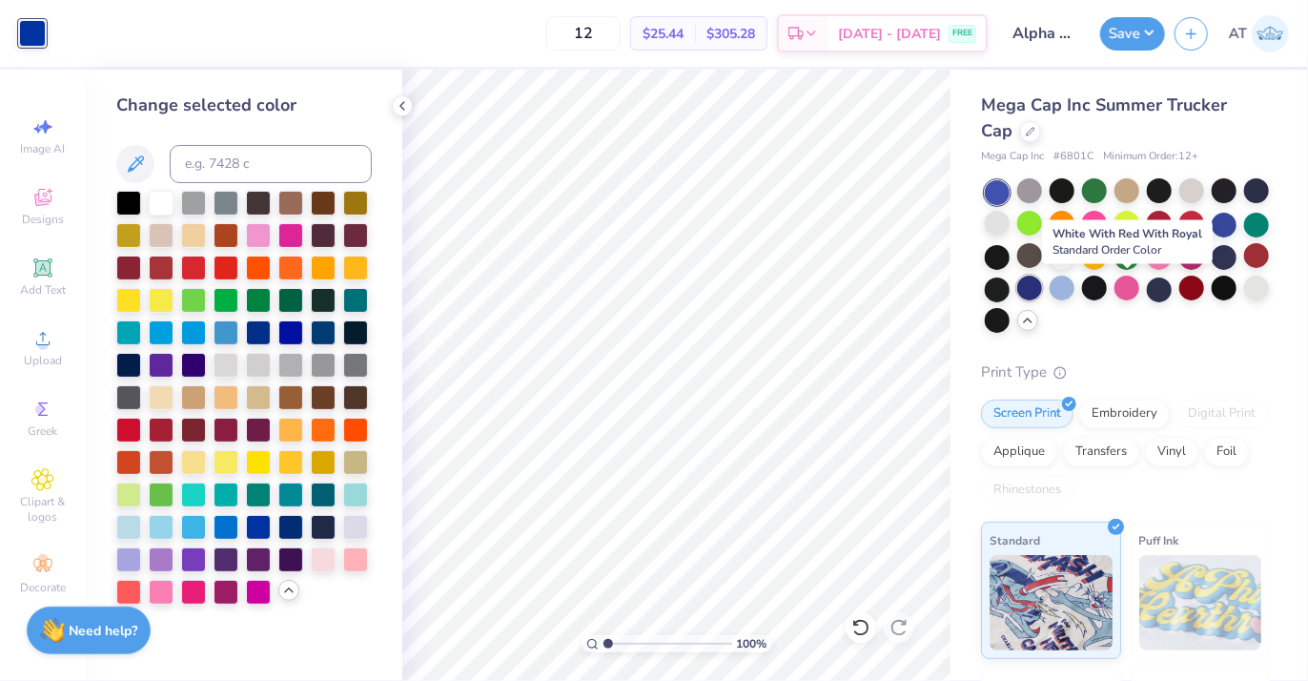
click at [1042, 287] on div at bounding box center [1029, 288] width 25 height 25
click at [1010, 288] on div at bounding box center [997, 288] width 25 height 25
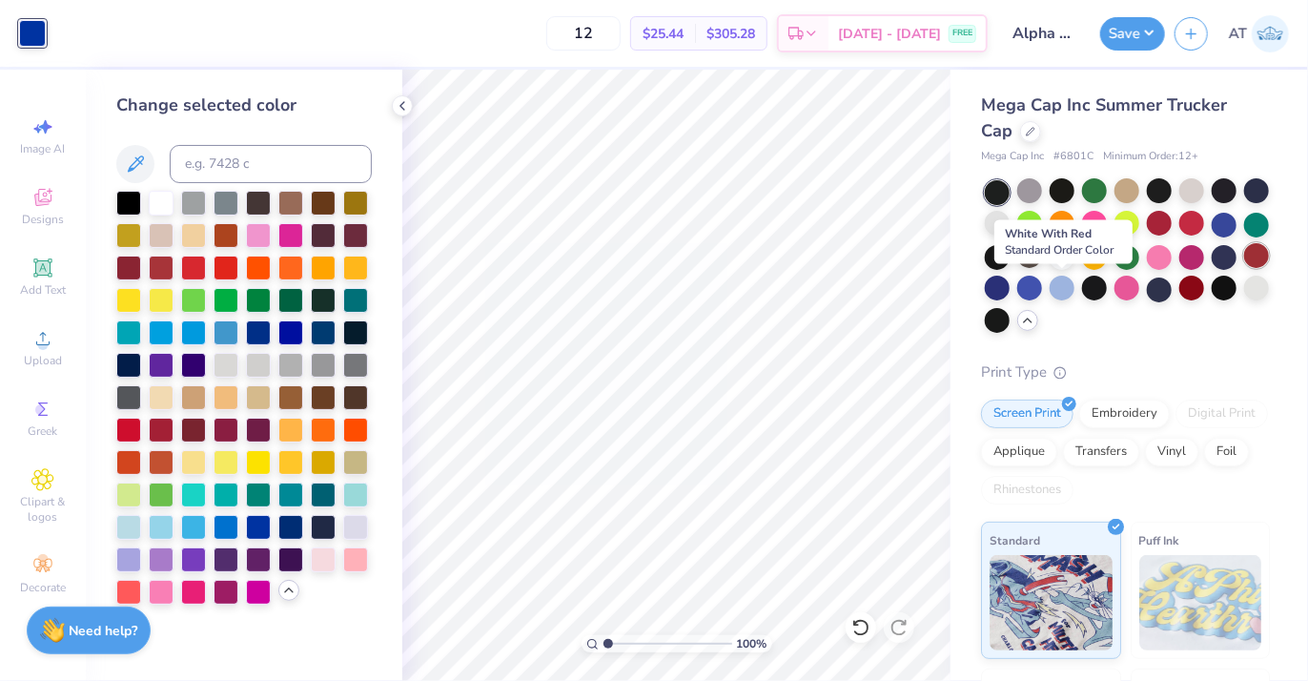
click at [1244, 268] on div at bounding box center [1256, 255] width 25 height 25
click at [1212, 268] on div at bounding box center [1224, 255] width 25 height 25
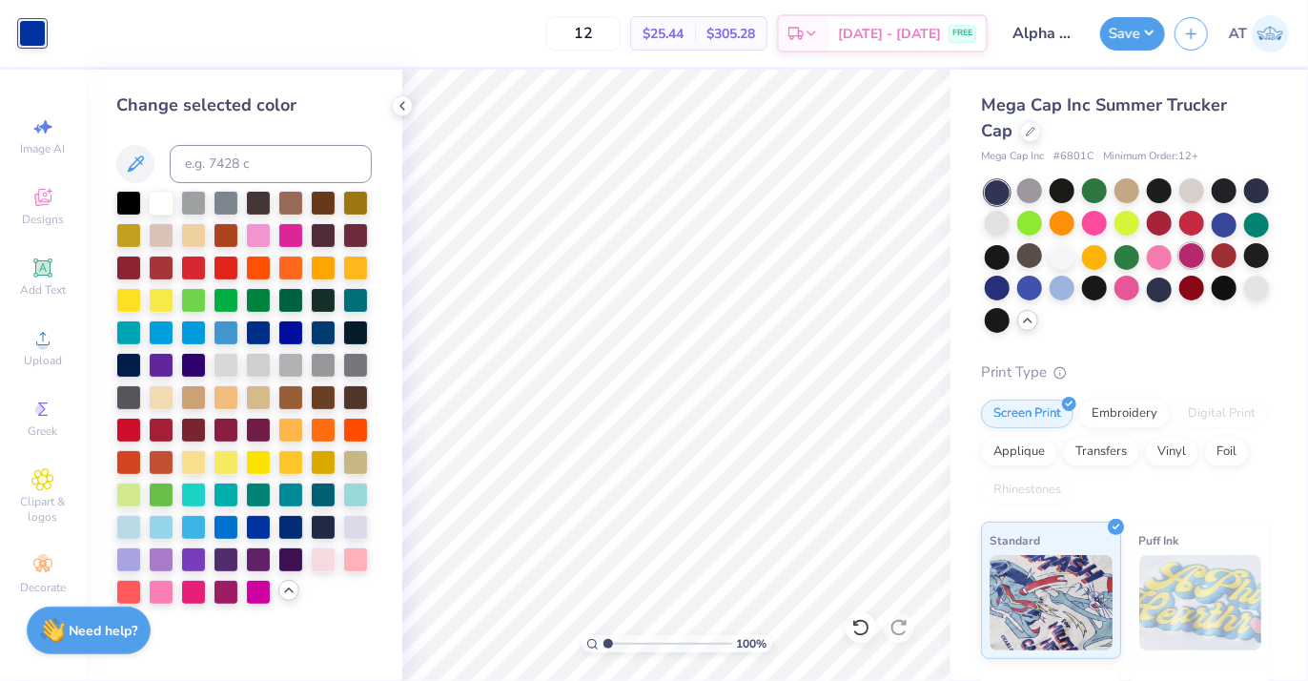
click at [1180, 268] on div at bounding box center [1192, 255] width 25 height 25
click at [1212, 236] on div at bounding box center [1224, 223] width 25 height 25
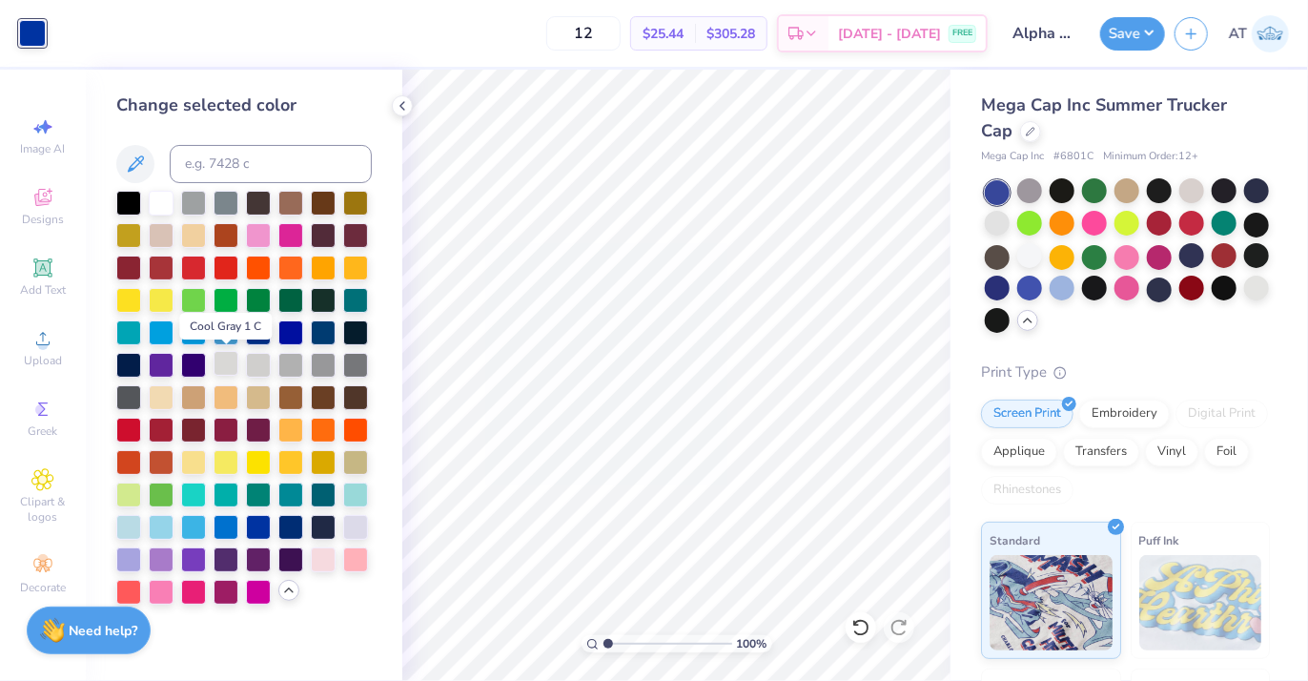
click at [229, 361] on div at bounding box center [226, 363] width 25 height 25
click at [258, 364] on div at bounding box center [258, 363] width 25 height 25
click at [333, 563] on div at bounding box center [323, 557] width 25 height 25
click at [359, 524] on div at bounding box center [355, 525] width 25 height 25
click at [405, 107] on icon at bounding box center [402, 105] width 15 height 15
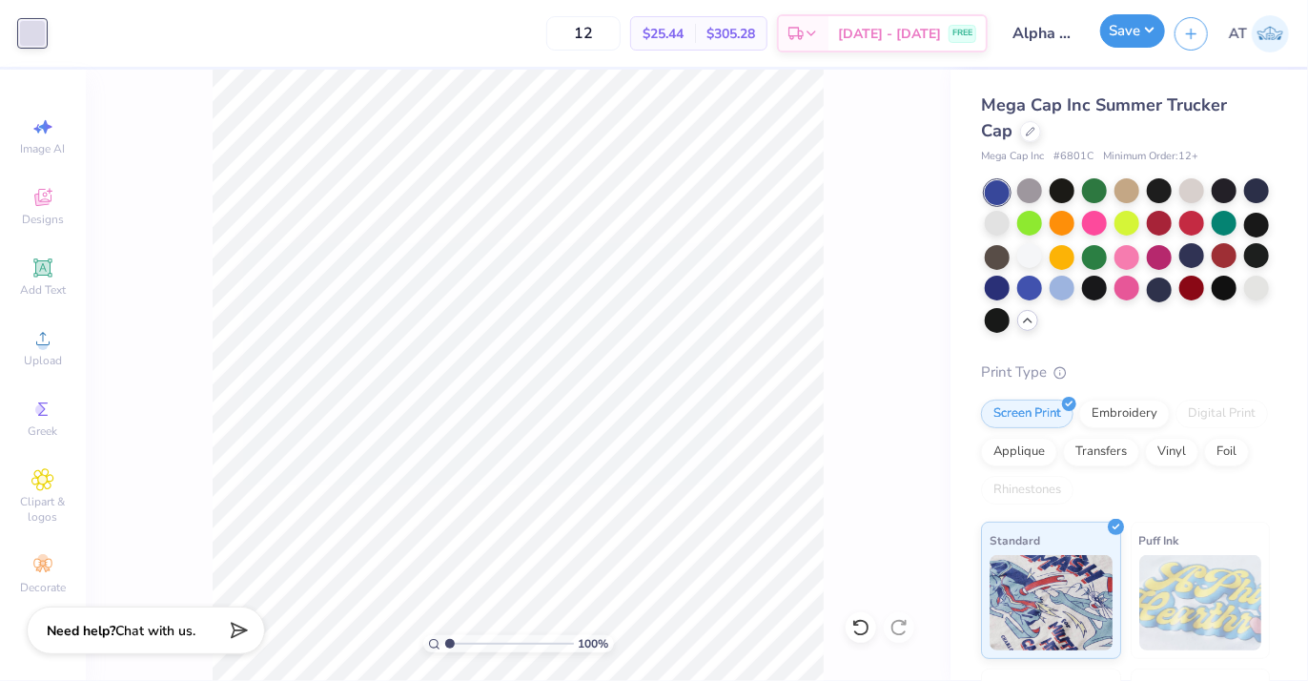
click at [1122, 39] on button "Save" at bounding box center [1132, 30] width 65 height 33
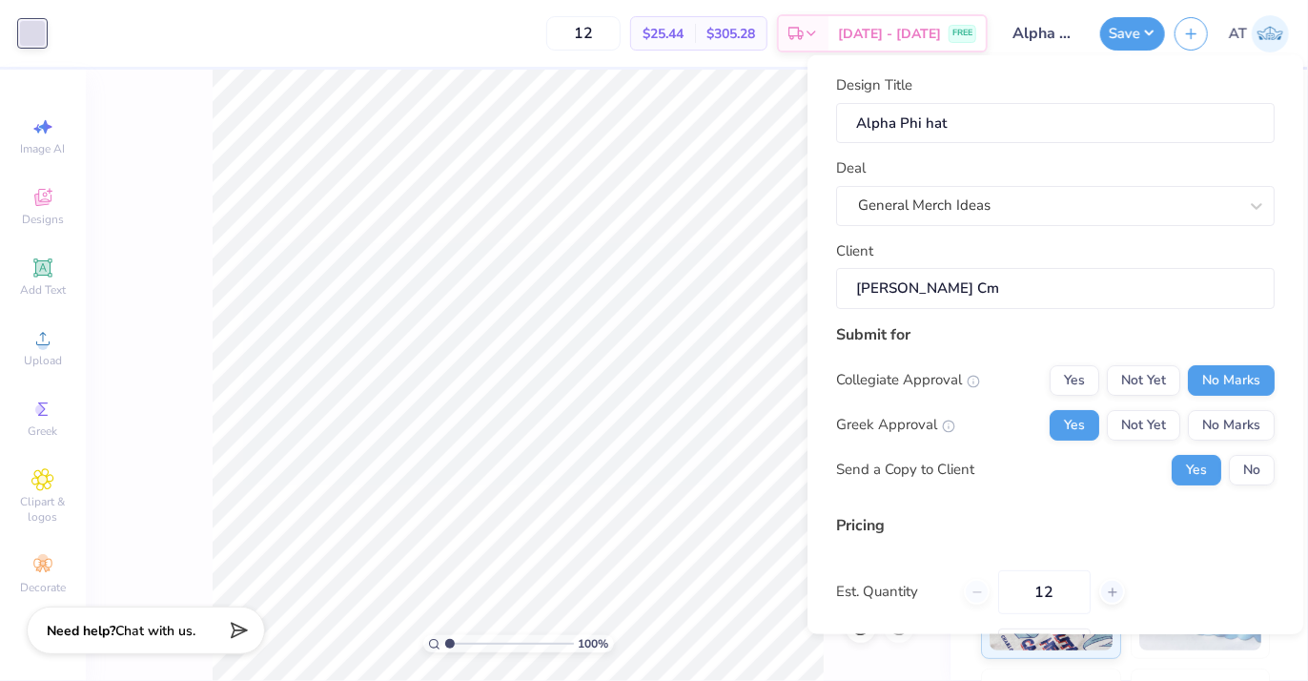
drag, startPoint x: 1074, startPoint y: 590, endPoint x: 981, endPoint y: 571, distance: 94.4
click at [928, 583] on div "Est. Quantity 12" at bounding box center [1055, 591] width 439 height 44
type input "25"
type input "$16.32"
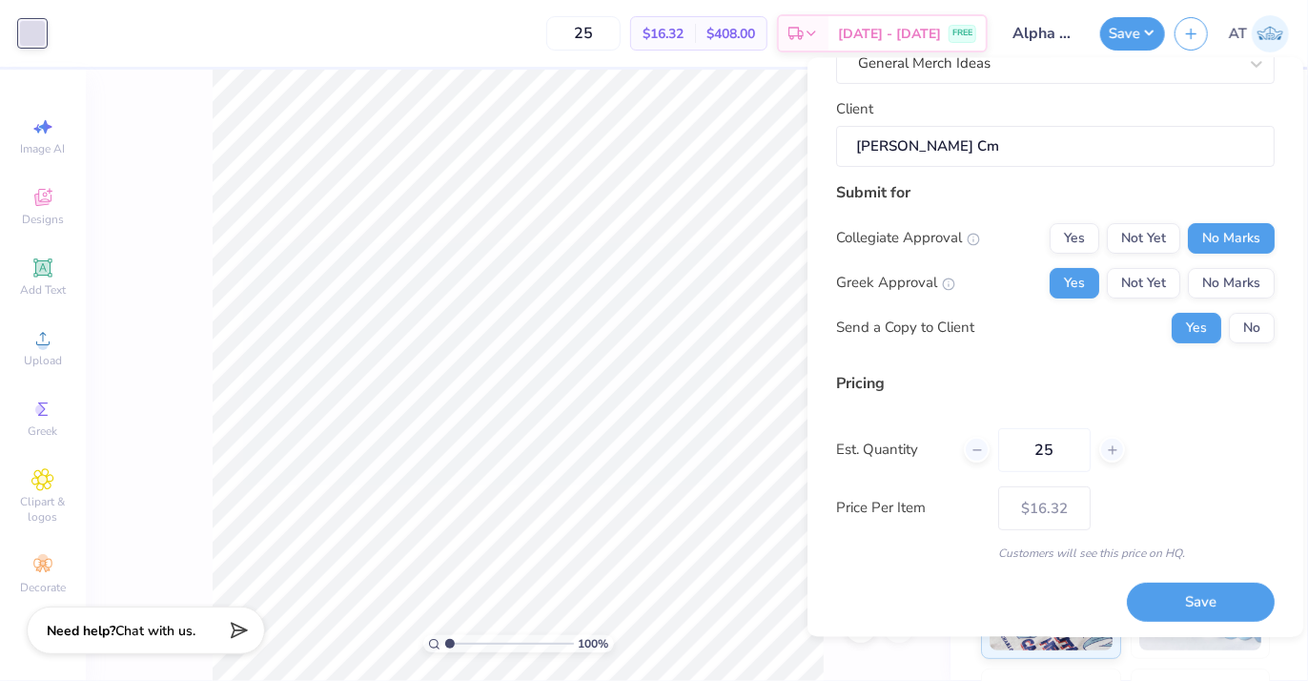
scroll to position [147, 0]
click at [1051, 454] on input "25" at bounding box center [1044, 447] width 92 height 44
click at [1055, 454] on input "25" at bounding box center [1044, 447] width 92 height 44
drag, startPoint x: 1057, startPoint y: 450, endPoint x: 988, endPoint y: 451, distance: 68.7
click at [988, 451] on div "25" at bounding box center [1044, 447] width 161 height 44
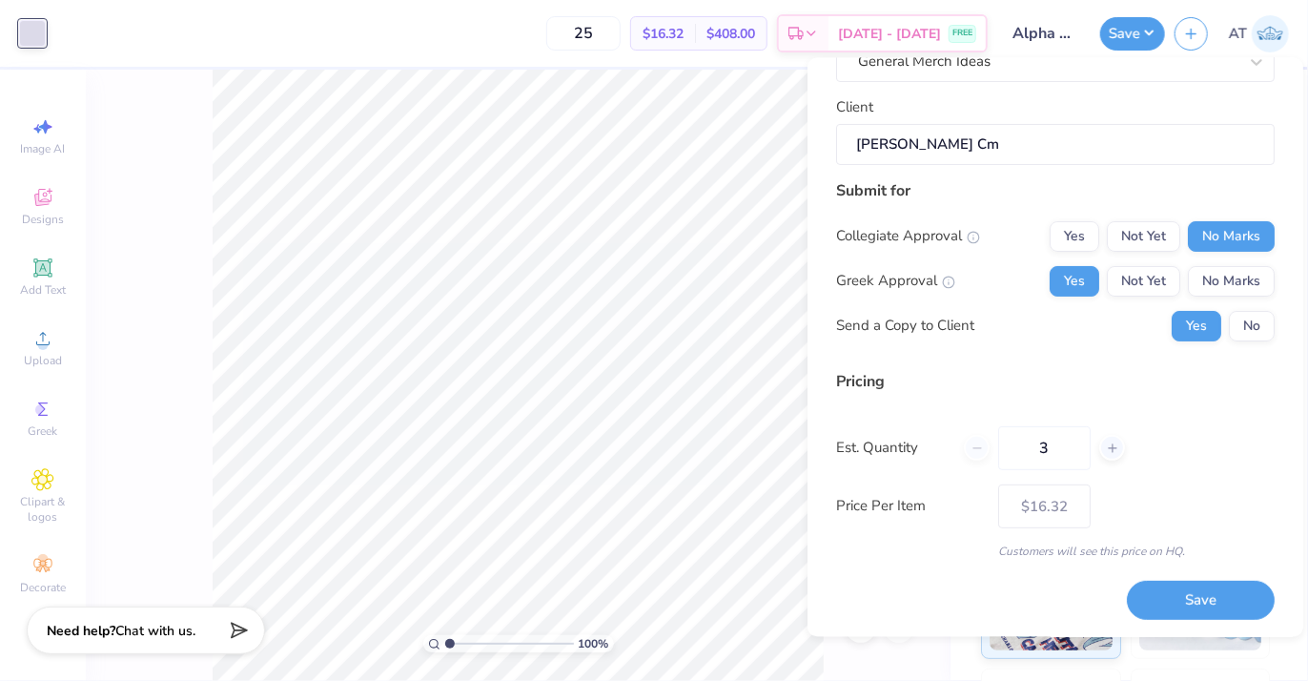
type input "35"
type input "$15.04"
type input "3"
type input "0"
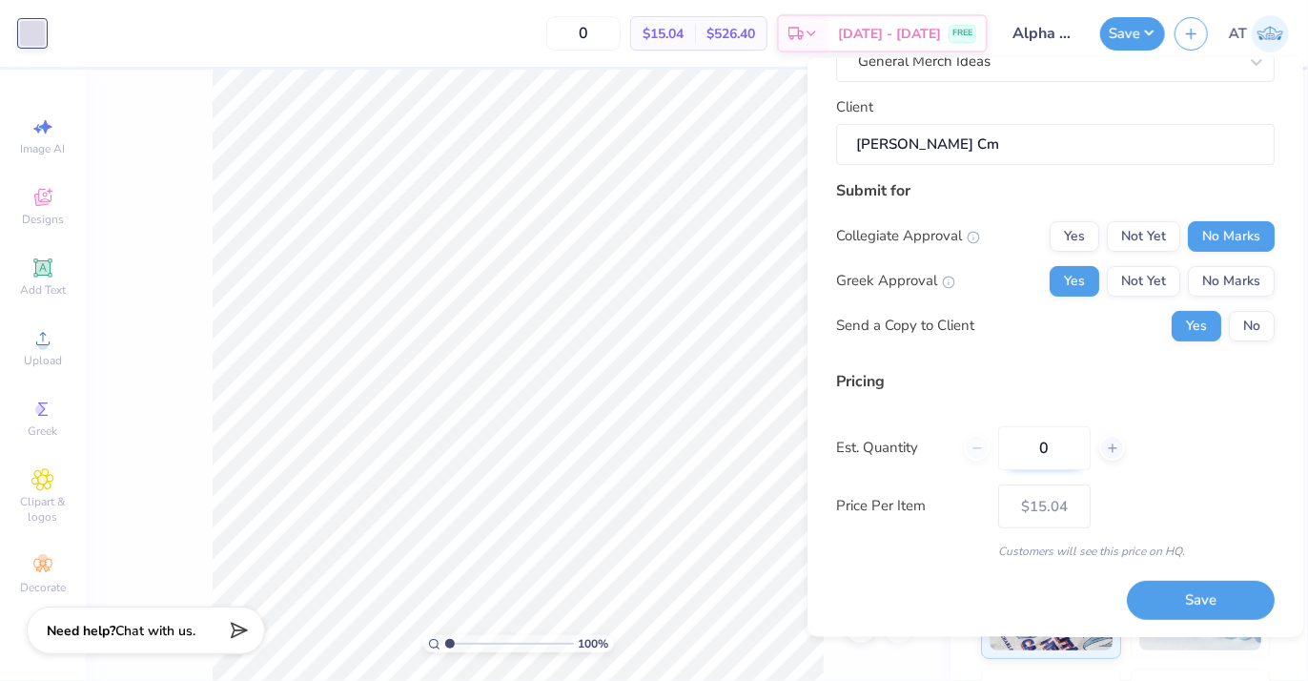
type input "04"
type input "4"
type input "040"
type input "40"
type input "$14.28"
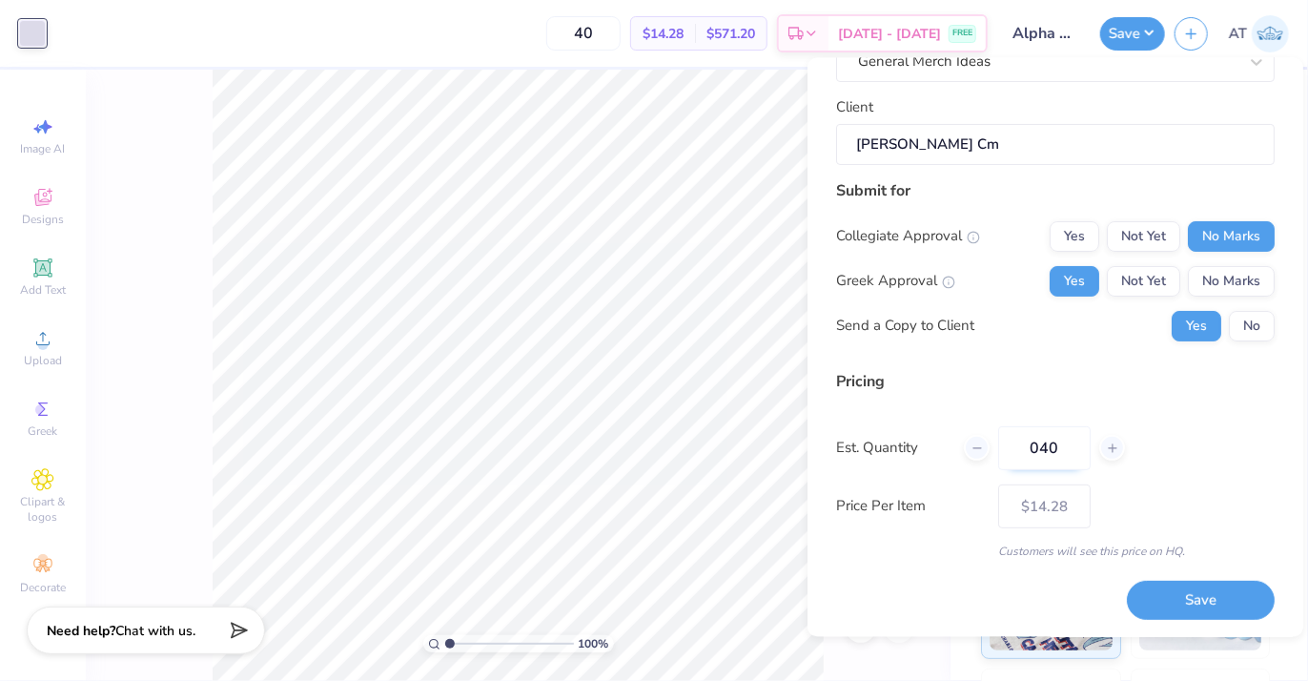
click at [1047, 449] on input "040" at bounding box center [1044, 447] width 92 height 44
type input "40"
click at [1195, 598] on button "Save" at bounding box center [1201, 599] width 148 height 39
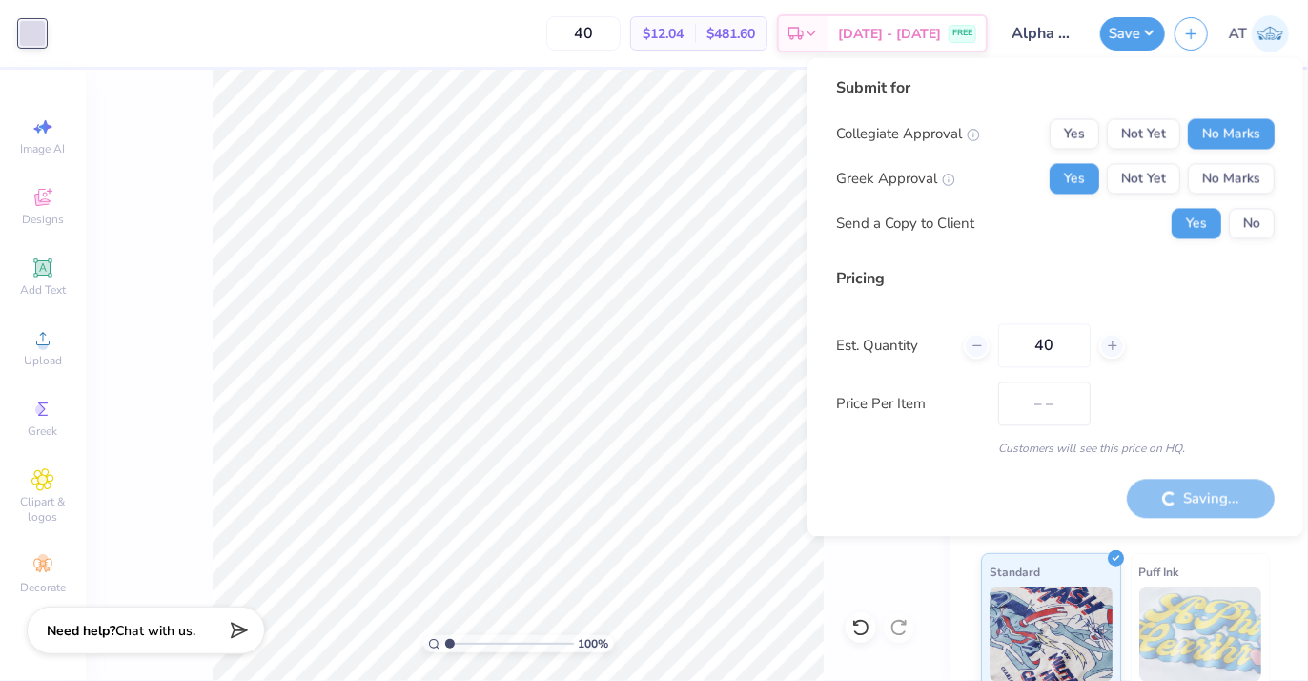
type input "$14.28"
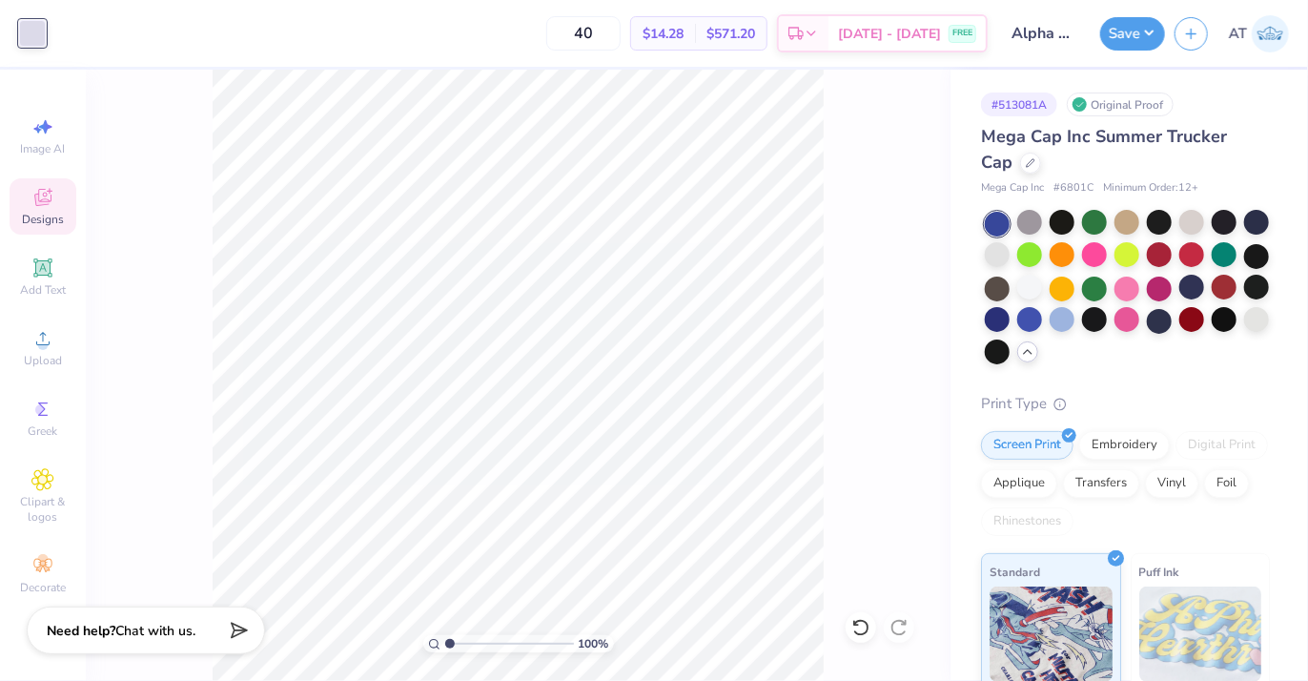
click at [45, 215] on span "Designs" at bounding box center [43, 219] width 42 height 15
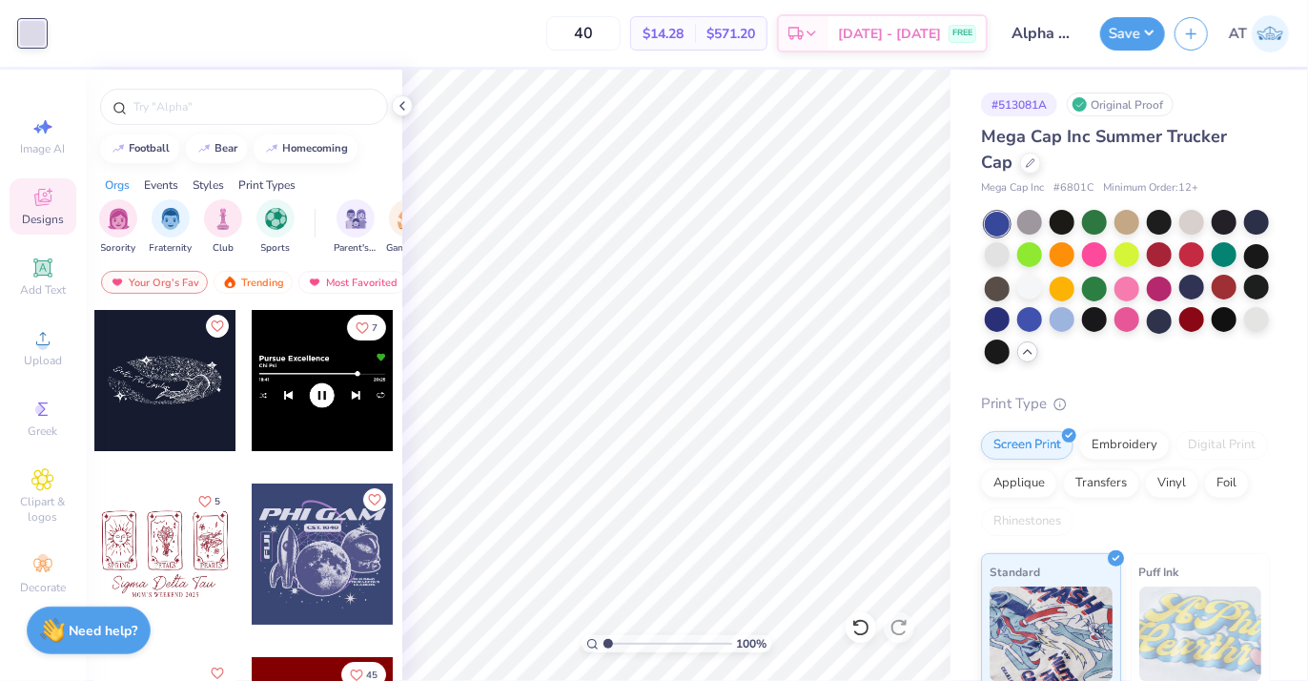
scroll to position [250, 0]
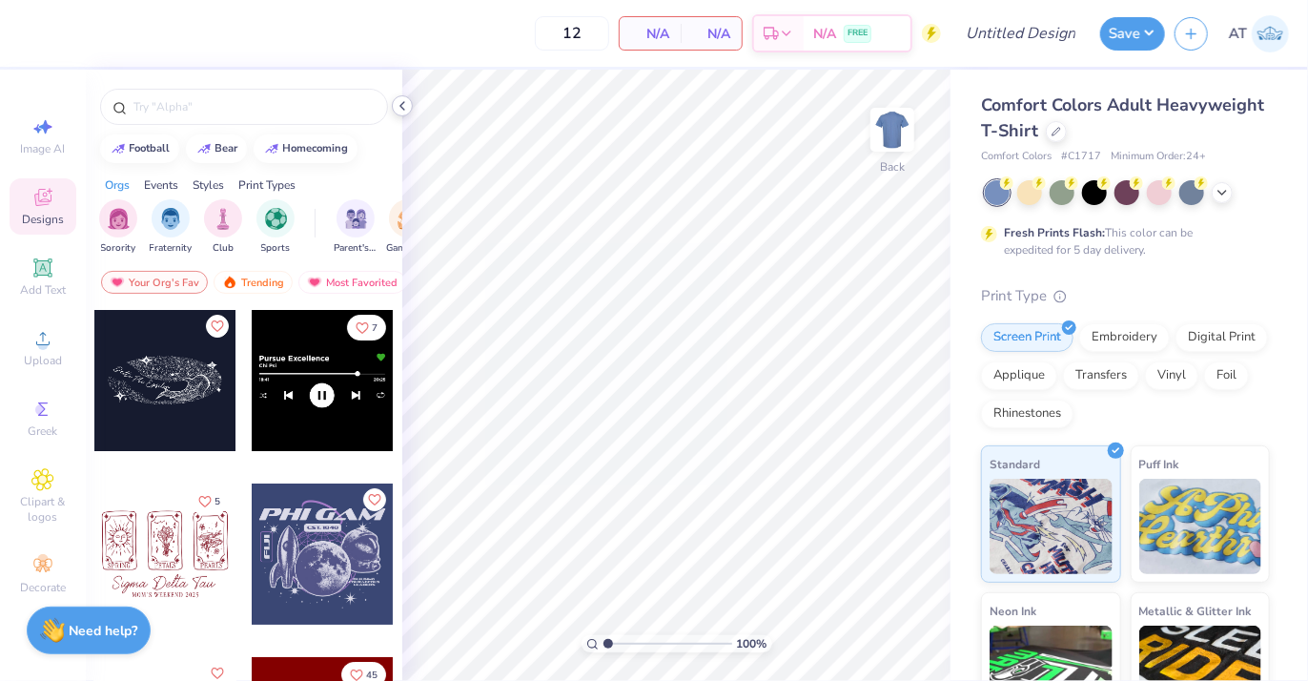
click at [406, 100] on icon at bounding box center [402, 105] width 15 height 15
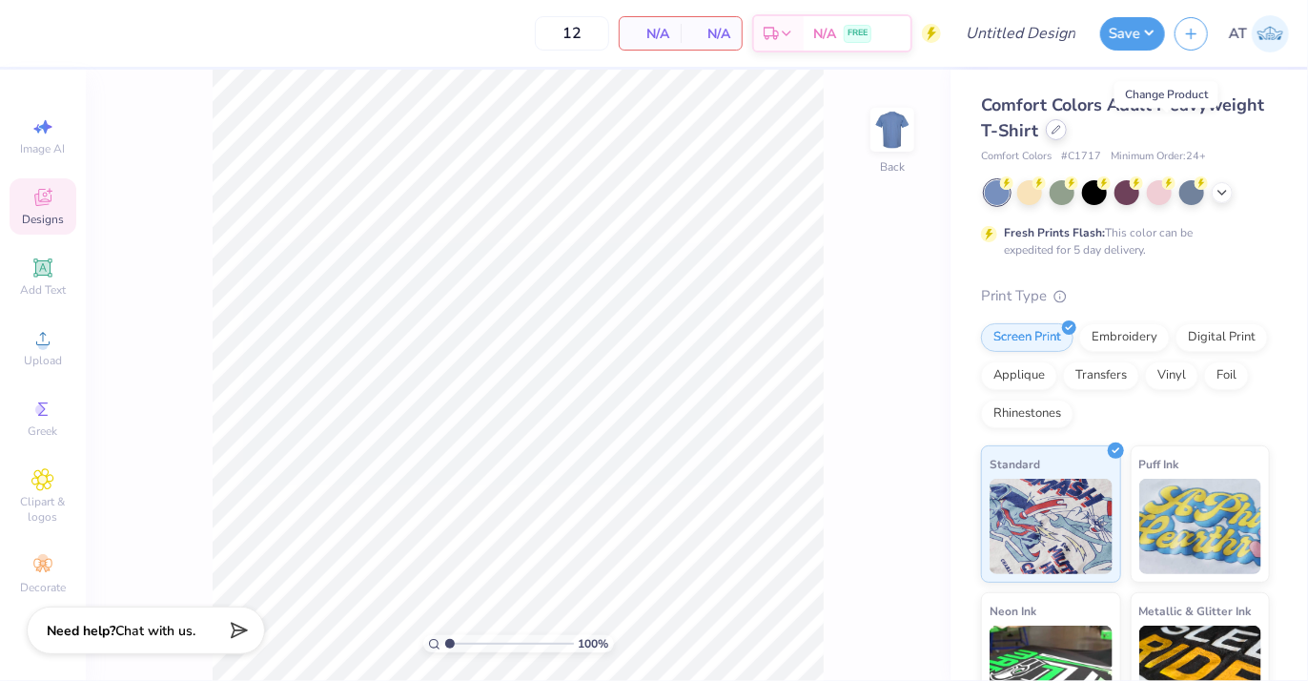
click at [1067, 134] on div at bounding box center [1056, 129] width 21 height 21
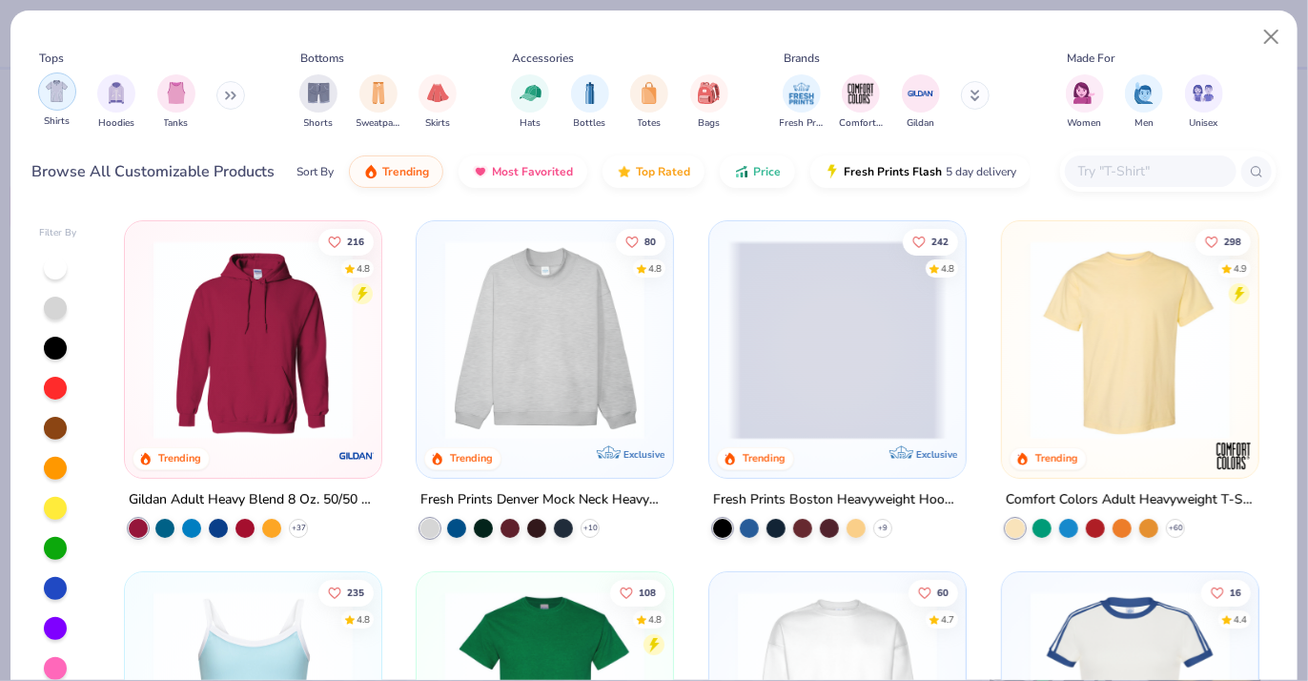
click at [50, 96] on img "filter for Shirts" at bounding box center [57, 91] width 22 height 22
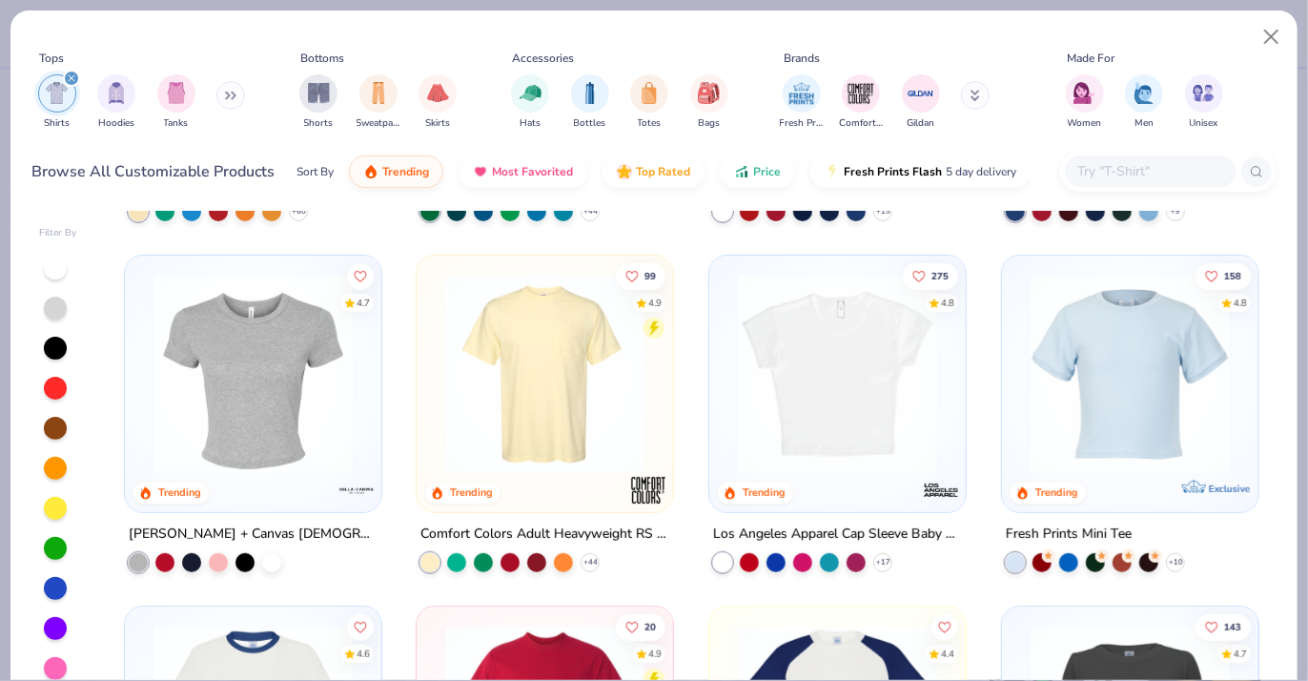
scroll to position [381, 0]
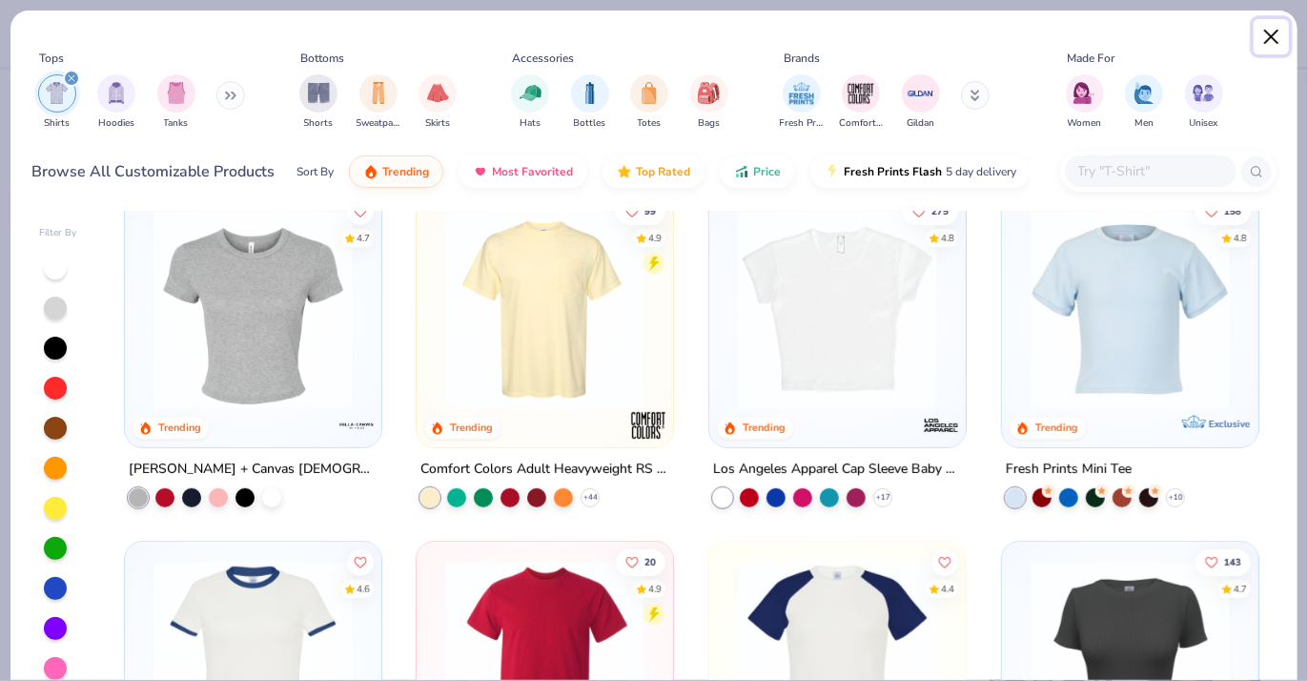
click at [1279, 32] on button "Close" at bounding box center [1272, 37] width 36 height 36
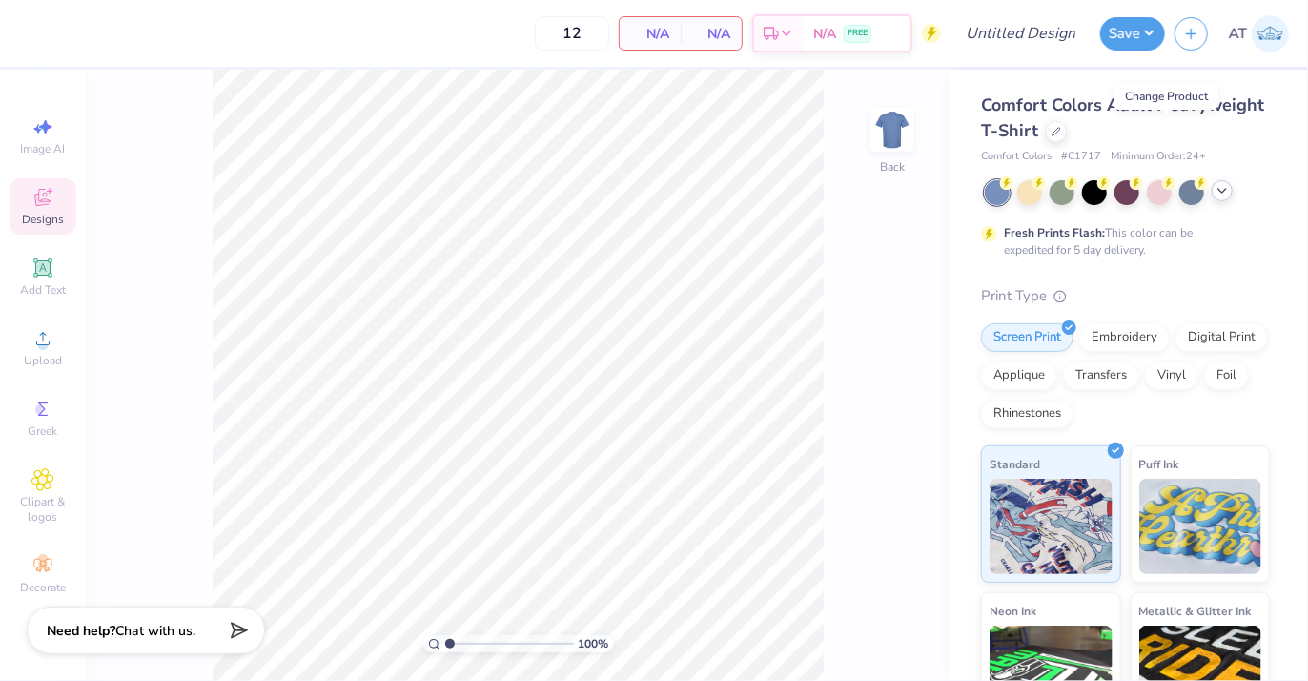
click at [1230, 192] on icon at bounding box center [1222, 190] width 15 height 15
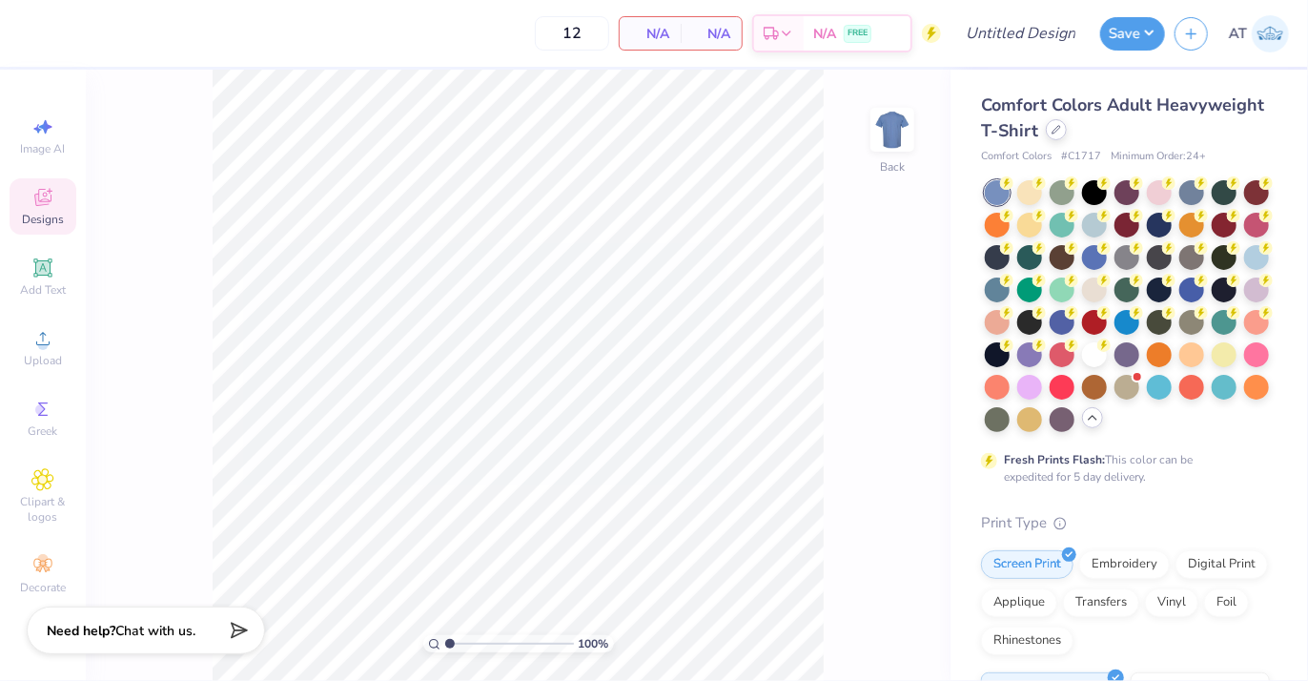
click at [1061, 132] on icon at bounding box center [1057, 130] width 10 height 10
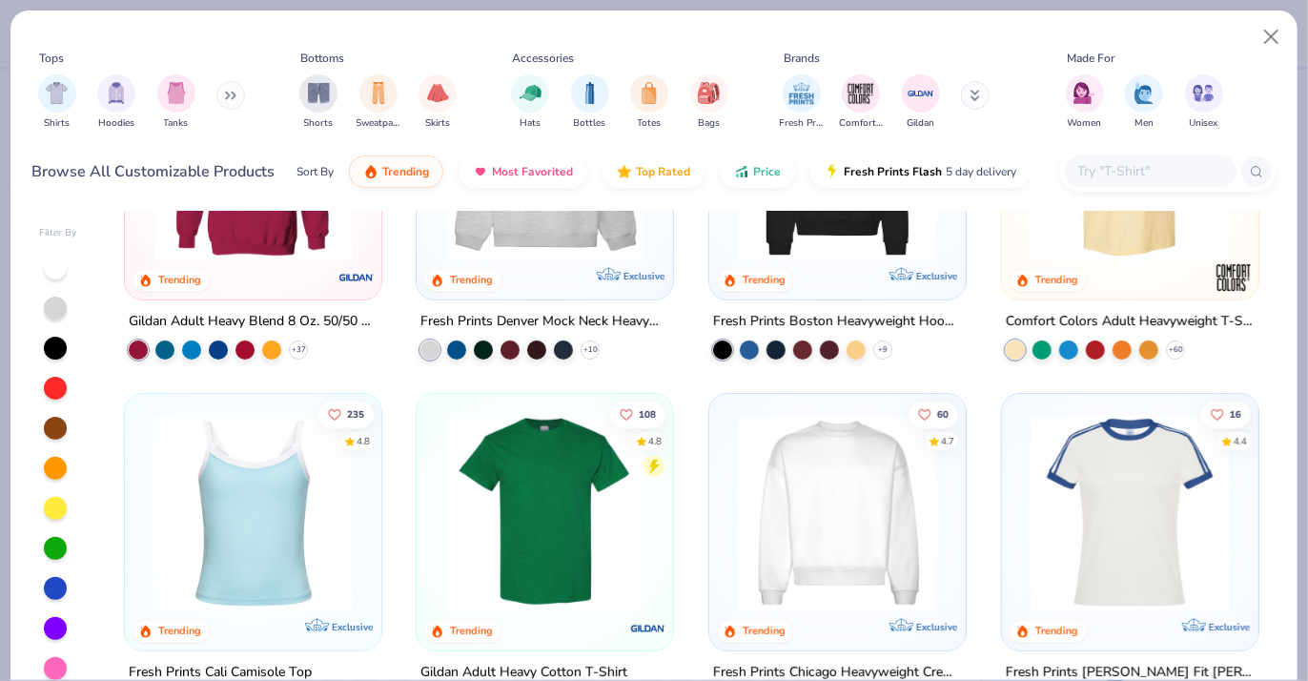
scroll to position [381, 0]
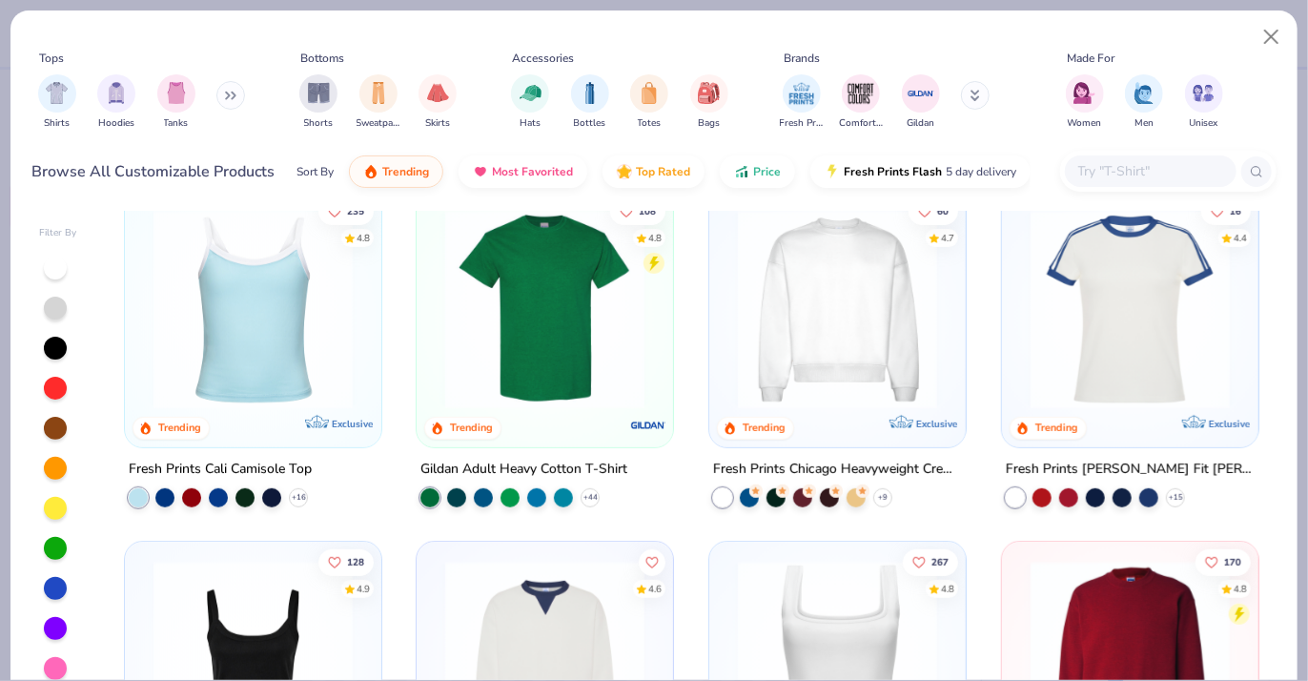
click at [531, 400] on img at bounding box center [545, 309] width 218 height 199
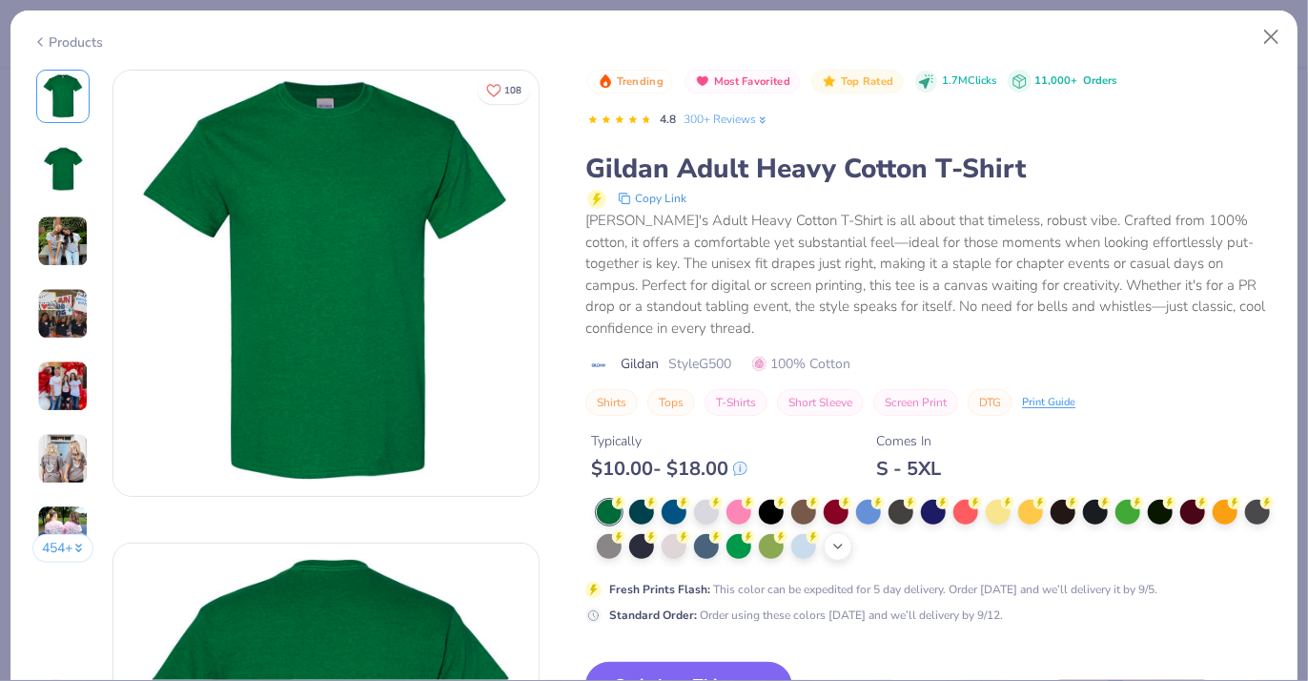
click at [846, 547] on icon at bounding box center [838, 546] width 15 height 15
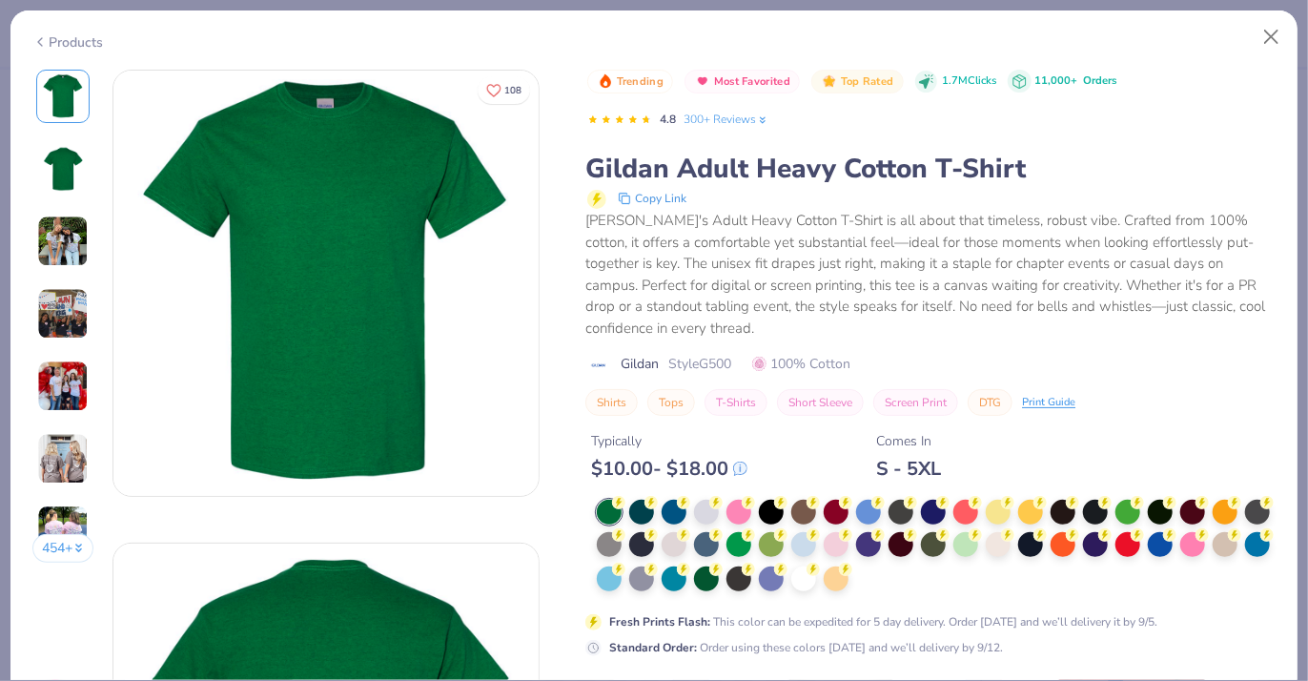
scroll to position [95, 0]
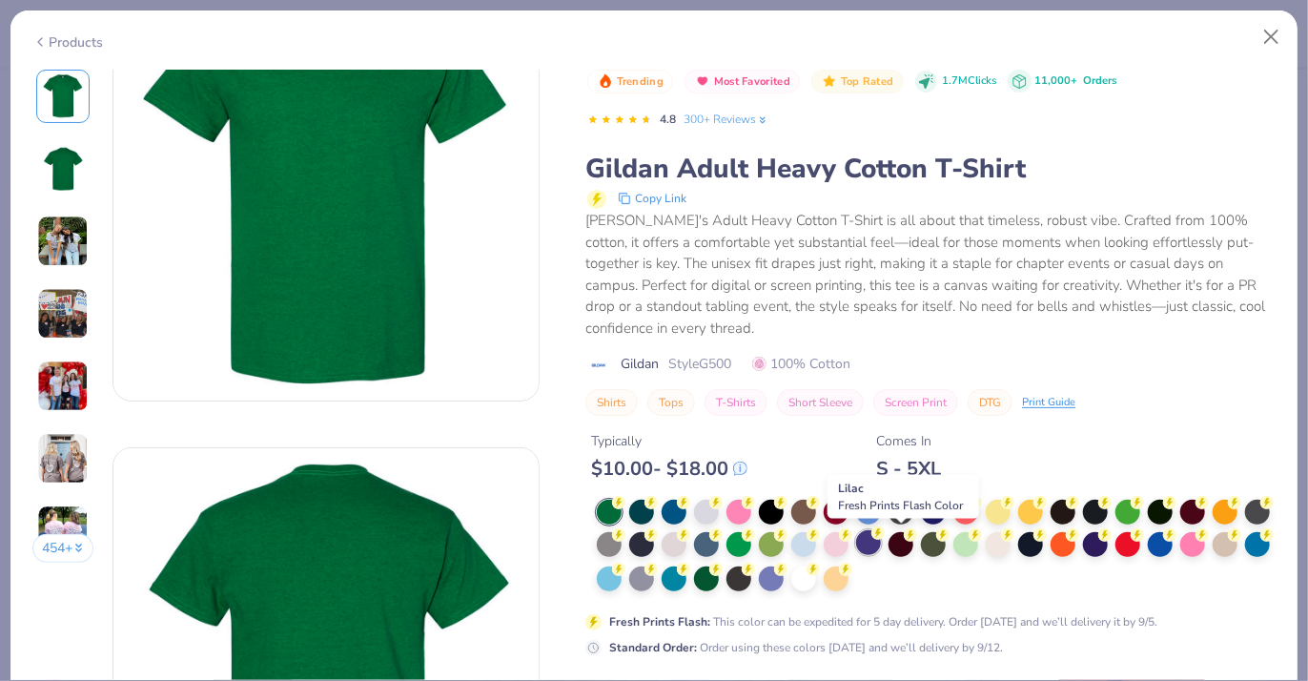
click at [881, 543] on div at bounding box center [868, 542] width 25 height 25
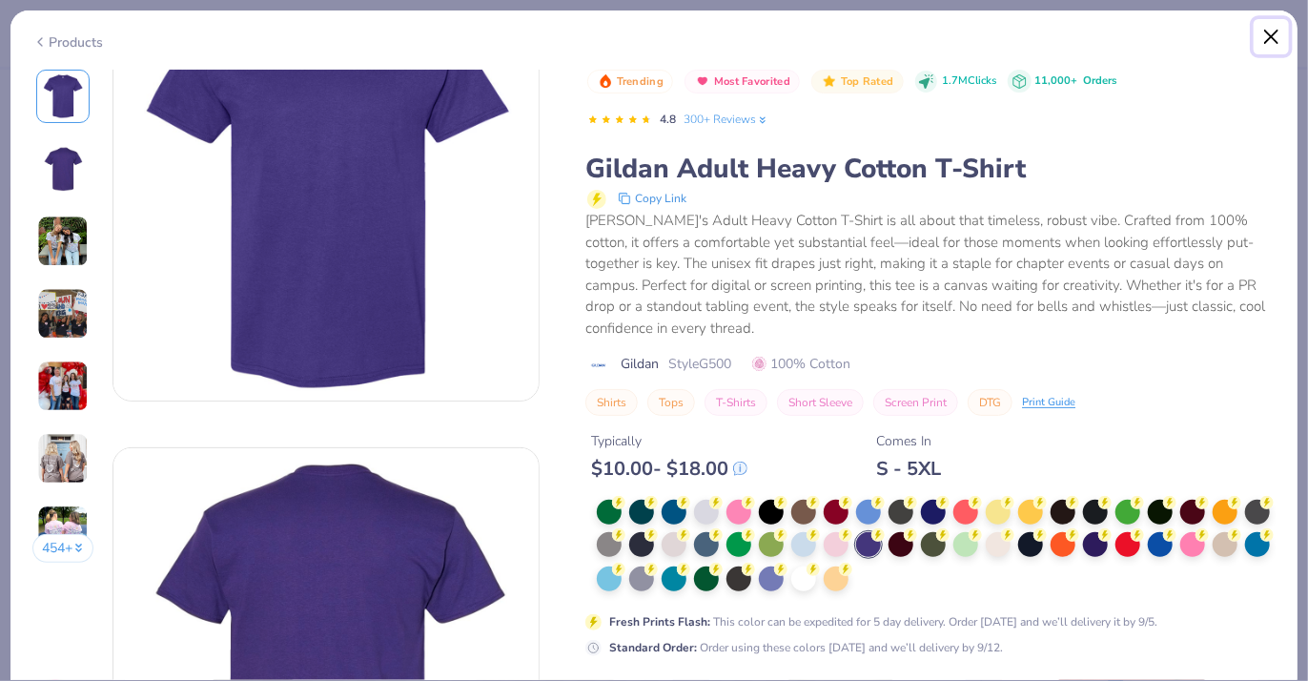
click at [1285, 31] on button "Close" at bounding box center [1272, 37] width 36 height 36
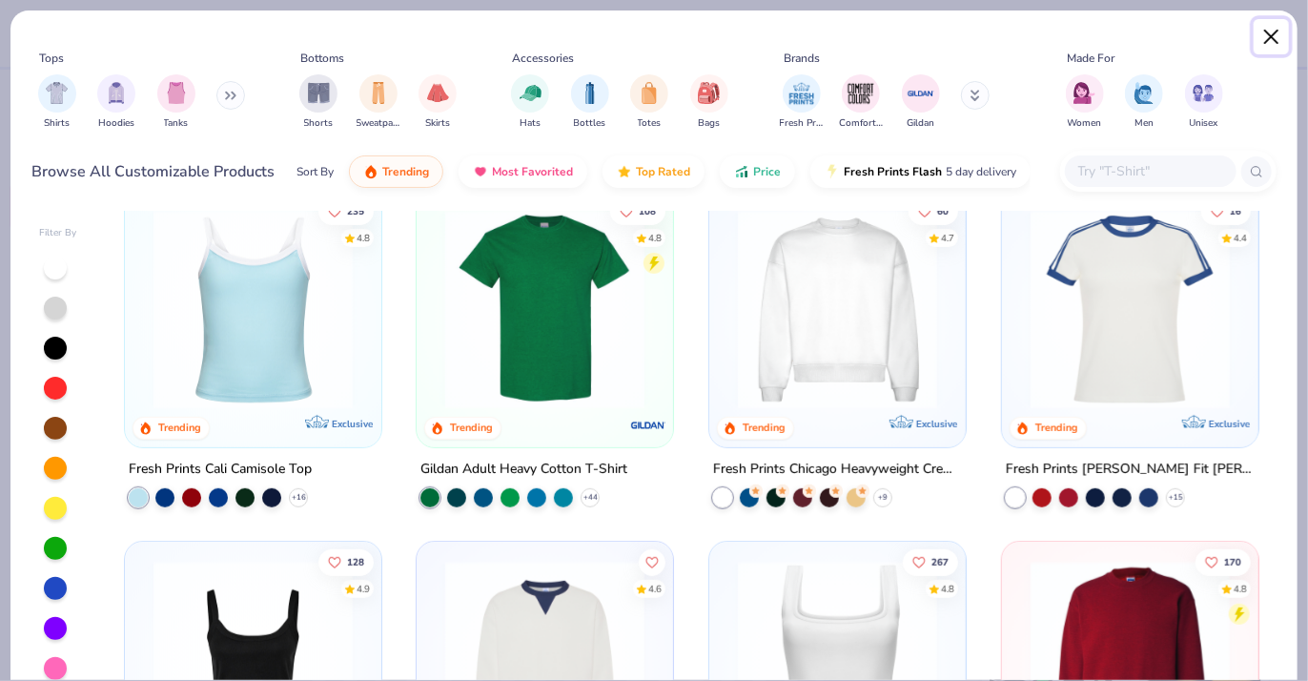
click at [1284, 48] on button "Close" at bounding box center [1272, 37] width 36 height 36
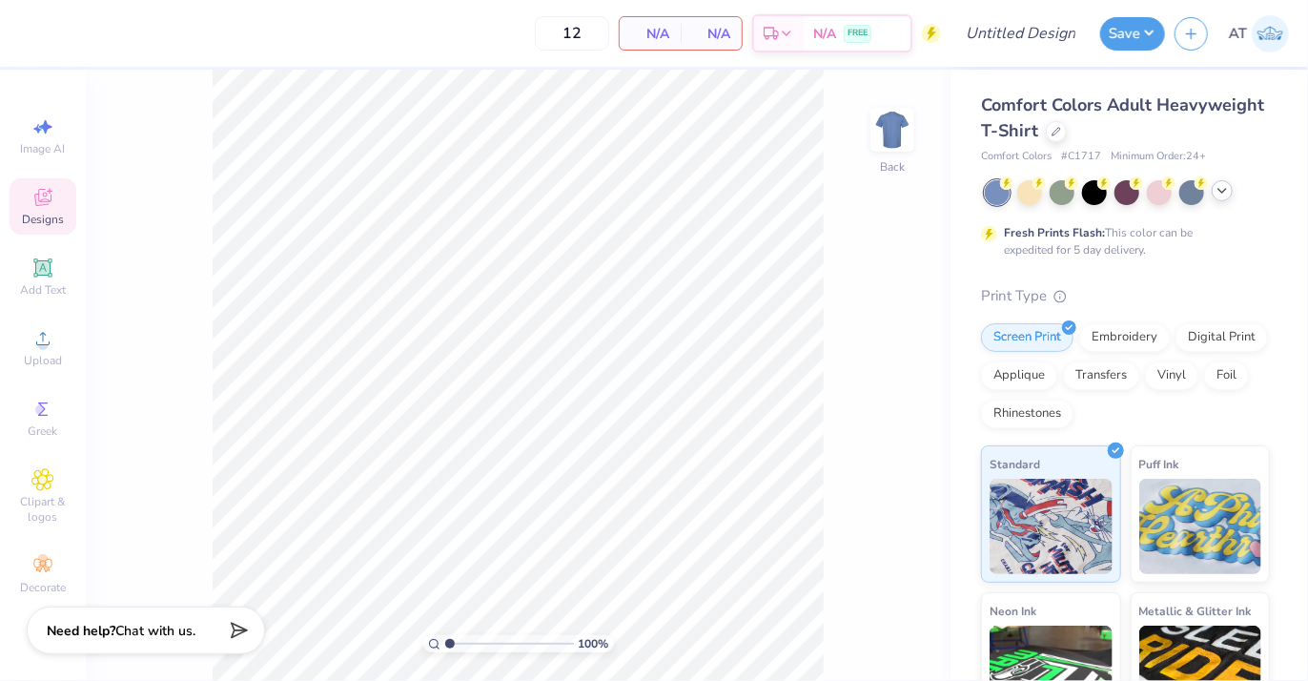
click at [678, 29] on div "N/A Per Item" at bounding box center [650, 33] width 61 height 32
click at [592, 42] on input "12" at bounding box center [572, 33] width 74 height 34
type input "1"
type input "550"
